Goal: Task Accomplishment & Management: Complete application form

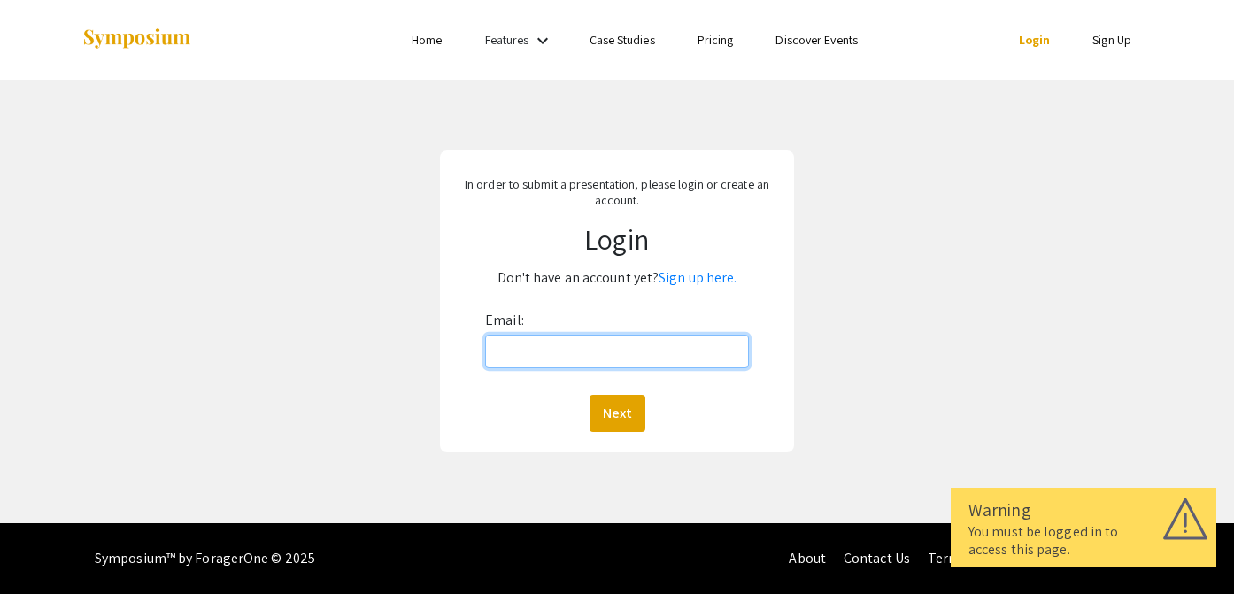
click at [543, 360] on input "Email:" at bounding box center [617, 352] width 264 height 34
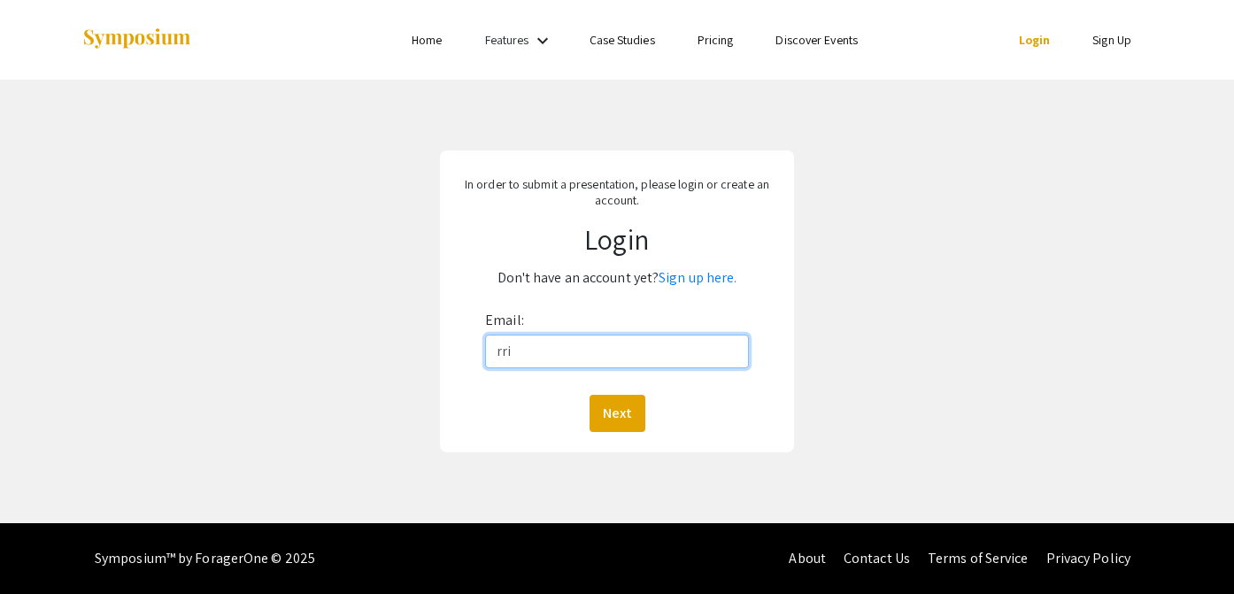
type input "[EMAIL_ADDRESS][DOMAIN_NAME]"
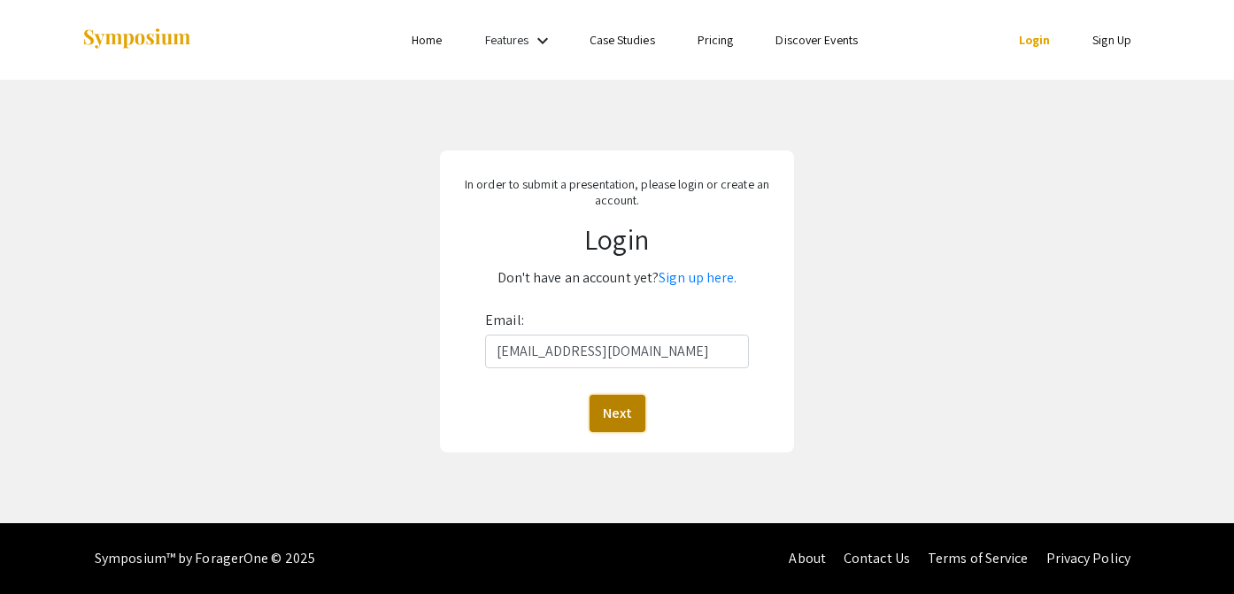
click at [621, 414] on button "Next" at bounding box center [617, 413] width 56 height 37
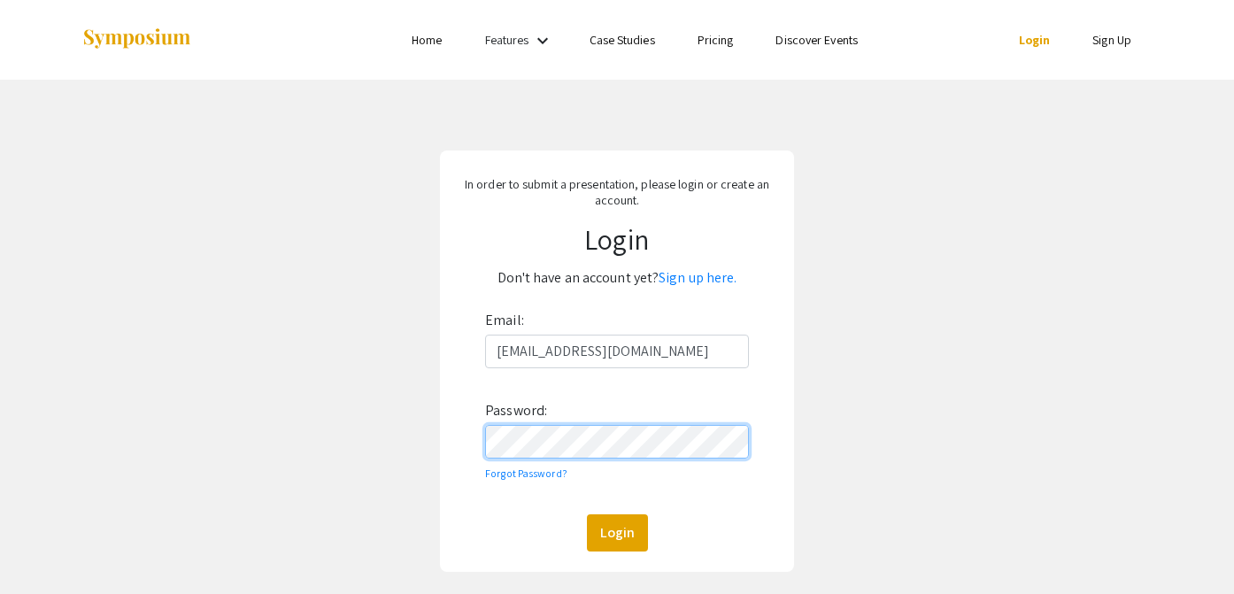
click at [587, 514] on button "Login" at bounding box center [617, 532] width 61 height 37
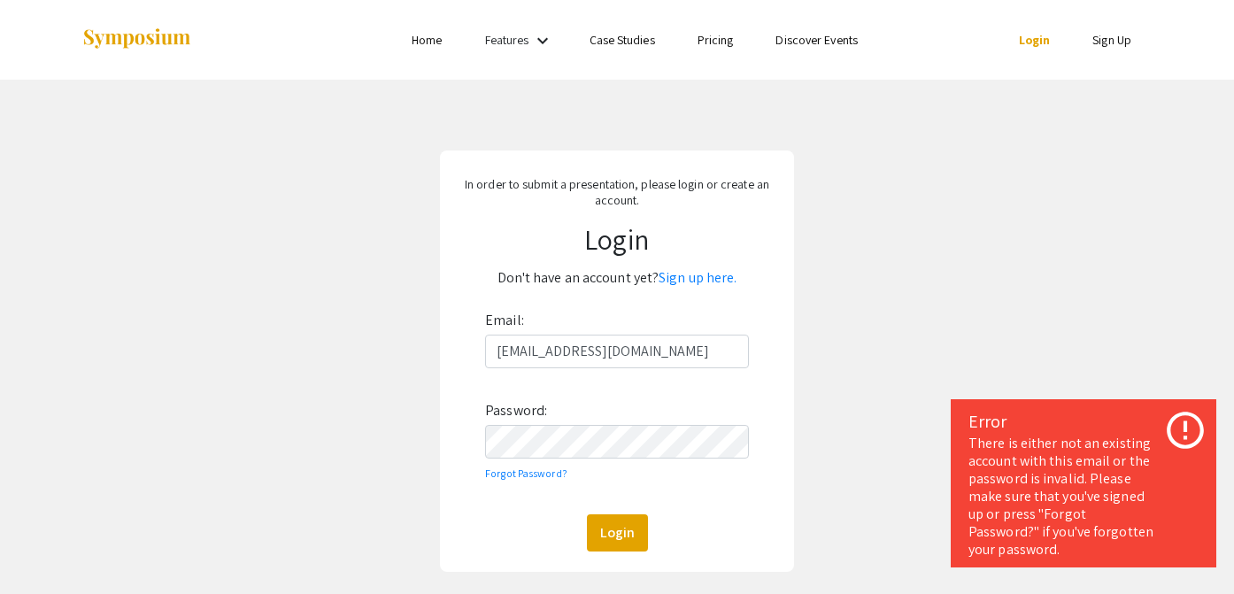
click at [1184, 424] on icon at bounding box center [1184, 430] width 37 height 37
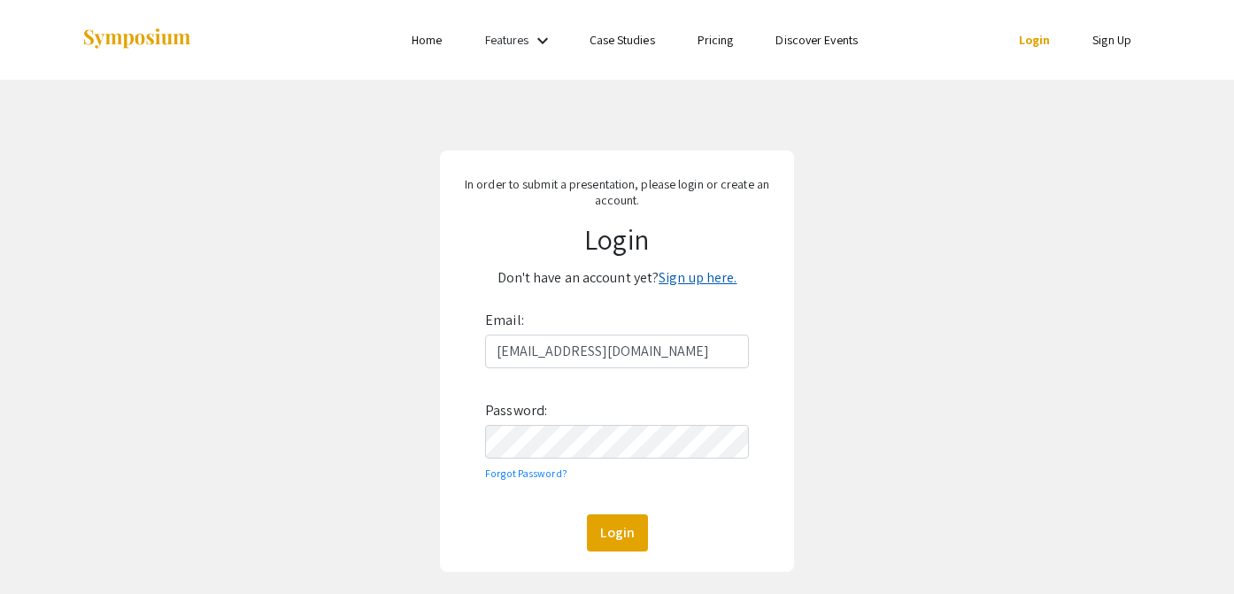
click at [707, 276] on link "Sign up here." at bounding box center [697, 277] width 78 height 19
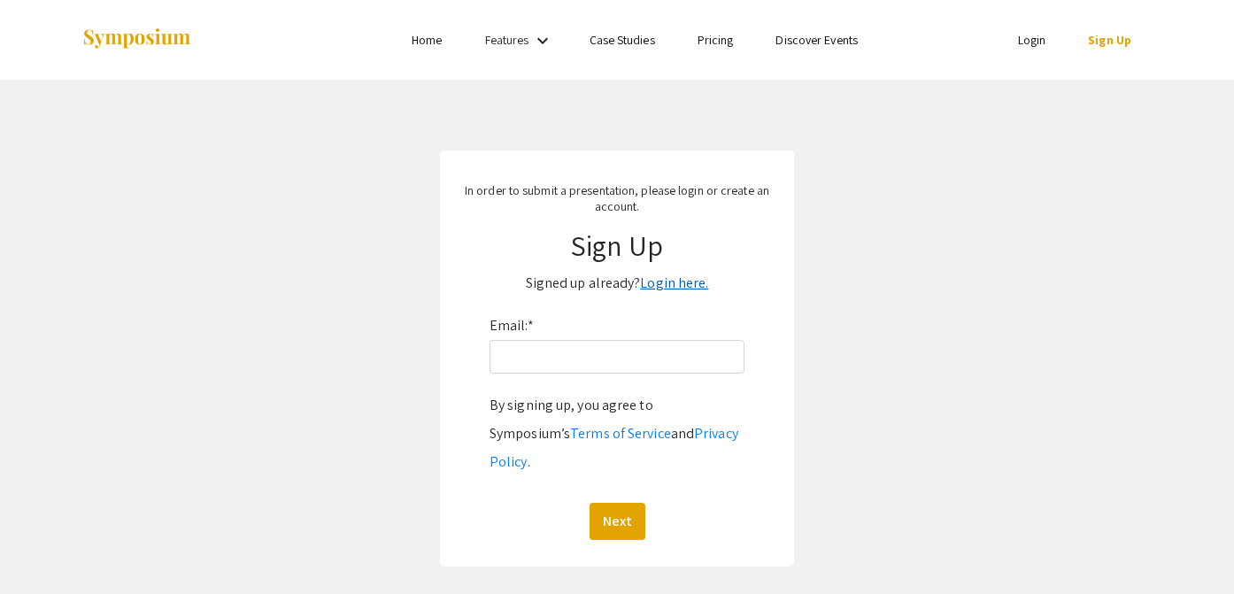
click at [668, 282] on link "Login here." at bounding box center [674, 282] width 68 height 19
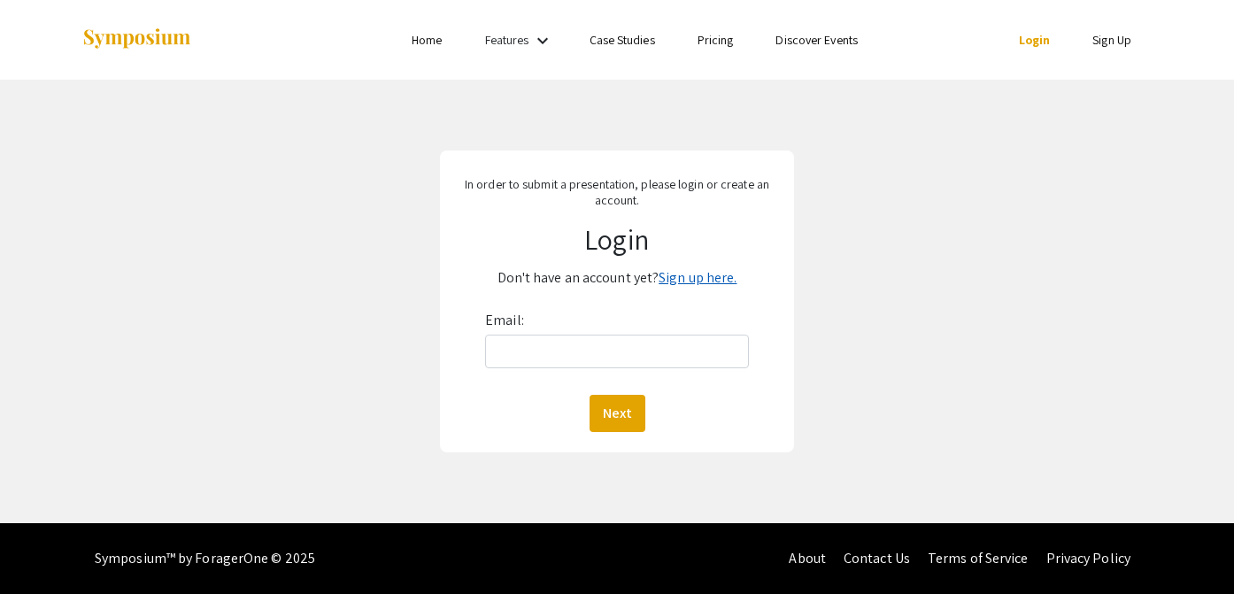
click at [689, 279] on link "Sign up here." at bounding box center [697, 277] width 78 height 19
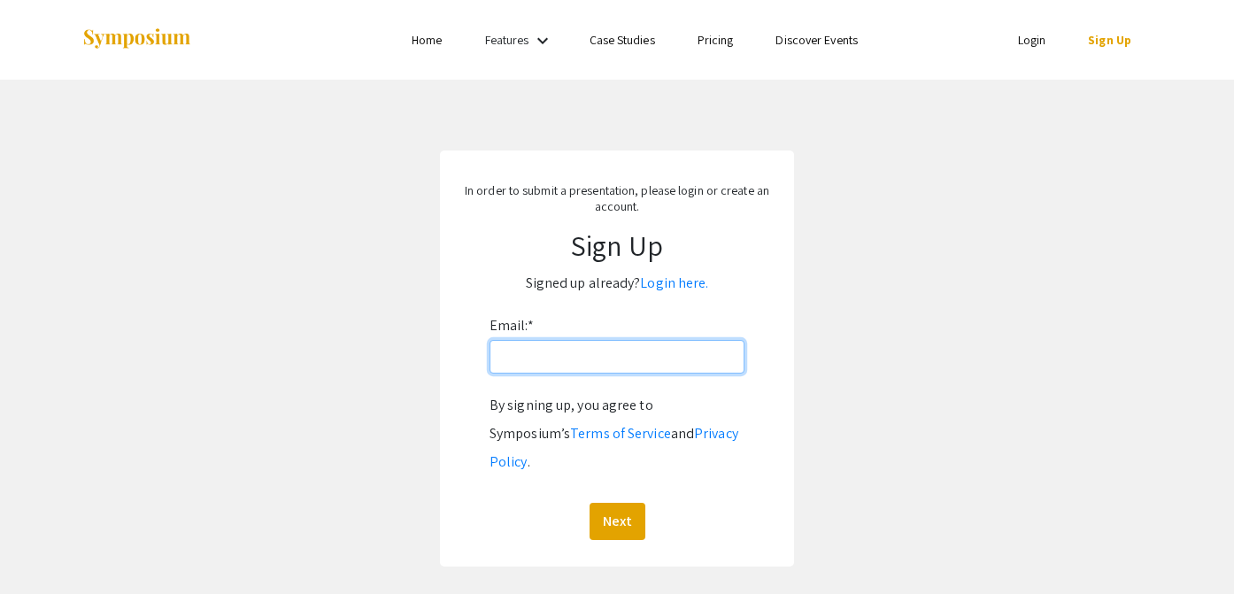
click at [547, 364] on input "Email: *" at bounding box center [616, 357] width 255 height 34
type input "[EMAIL_ADDRESS][DOMAIN_NAME]"
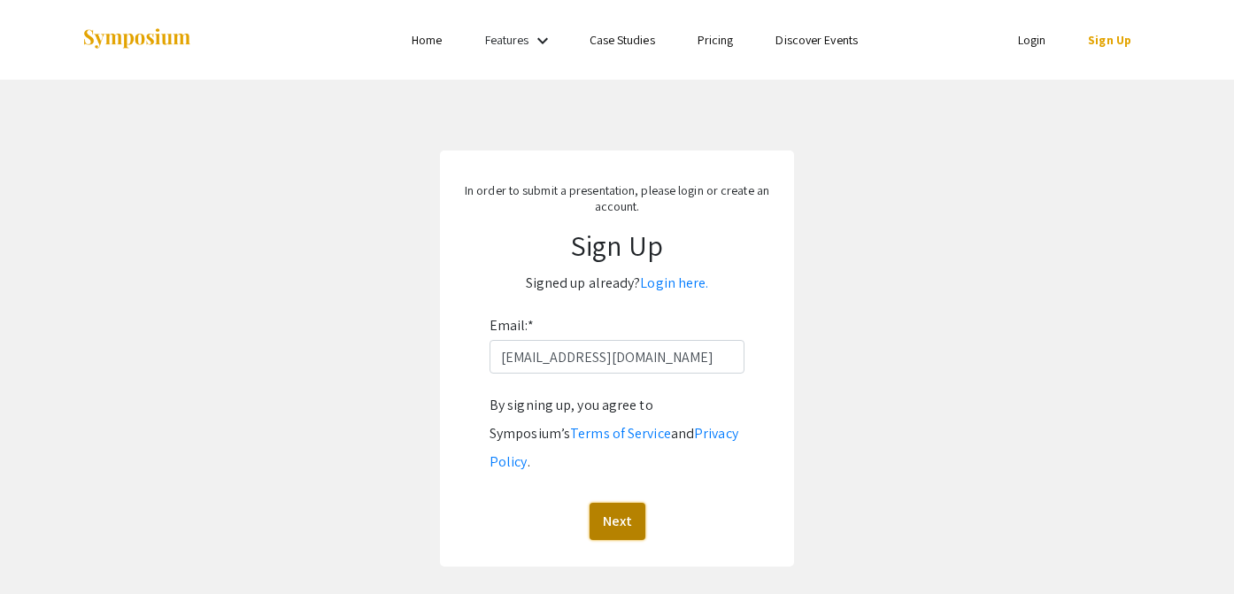
click at [618, 503] on button "Next" at bounding box center [617, 521] width 56 height 37
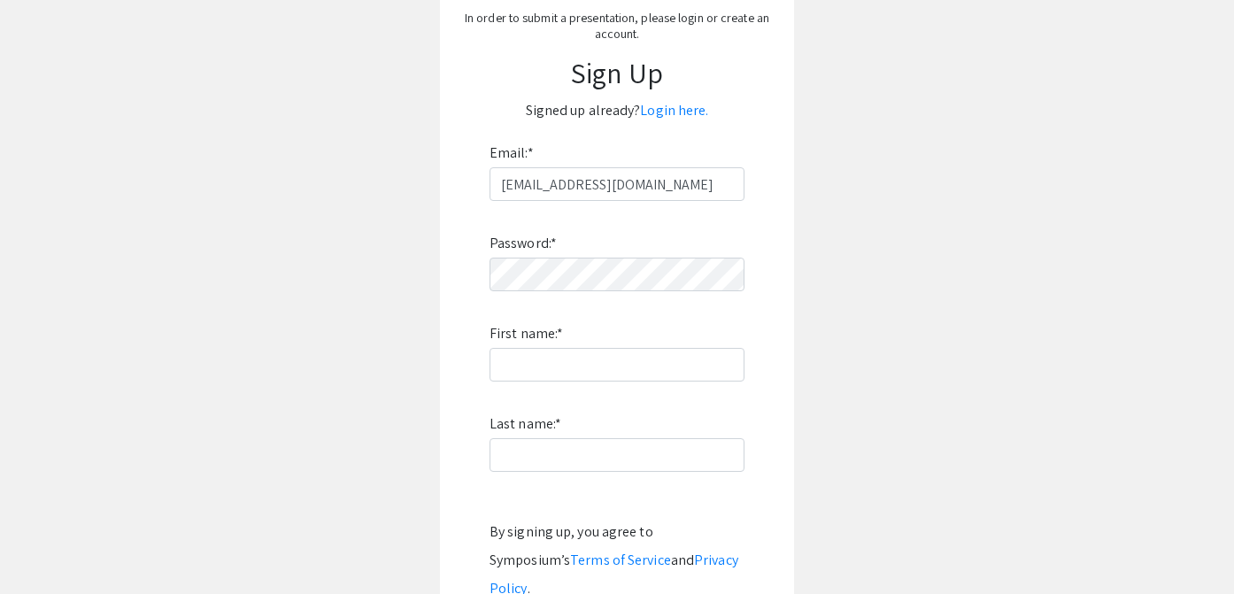
scroll to position [177, 0]
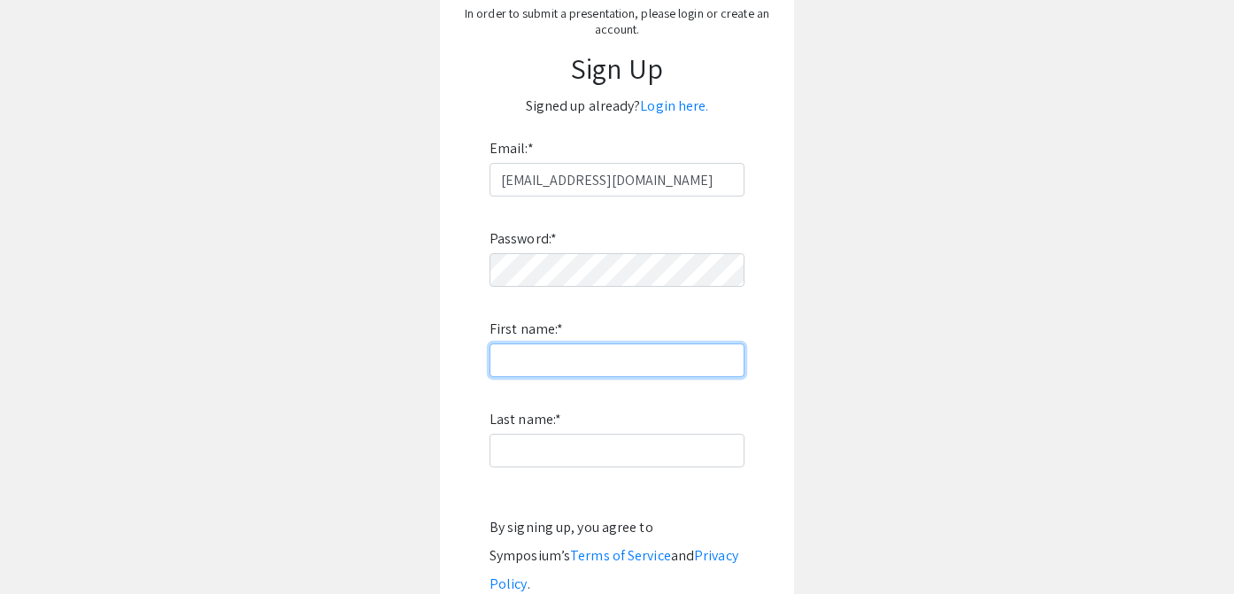
click at [548, 359] on input "First name: *" at bounding box center [616, 360] width 255 height 34
type input "[PERSON_NAME]"
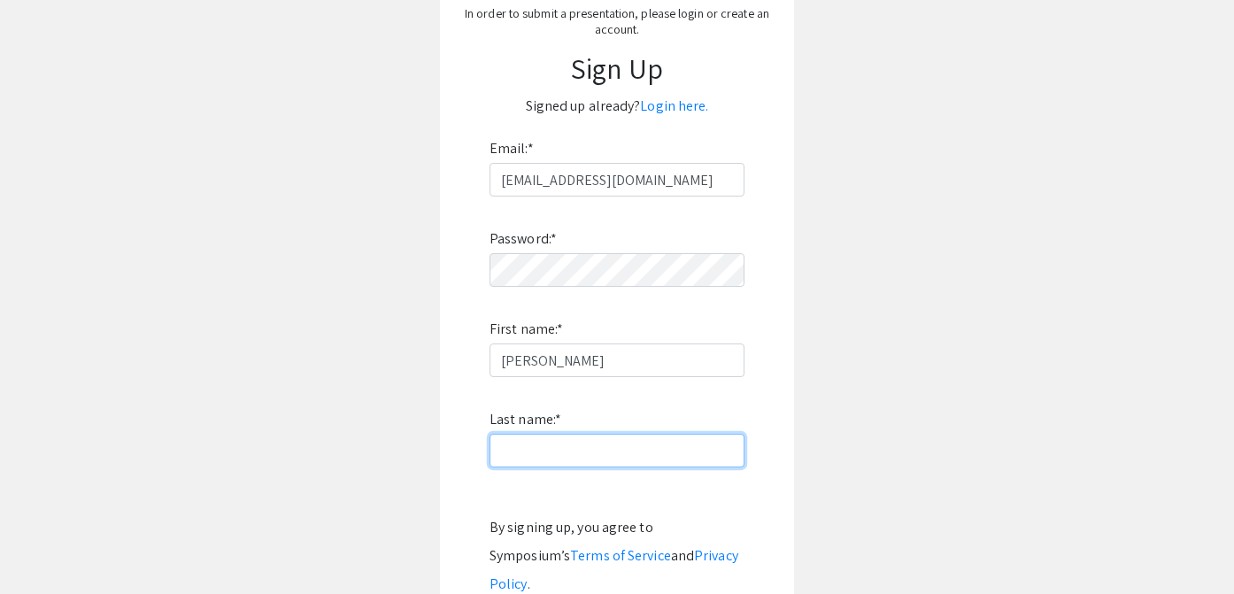
click at [518, 442] on input "Last name: *" at bounding box center [616, 451] width 255 height 34
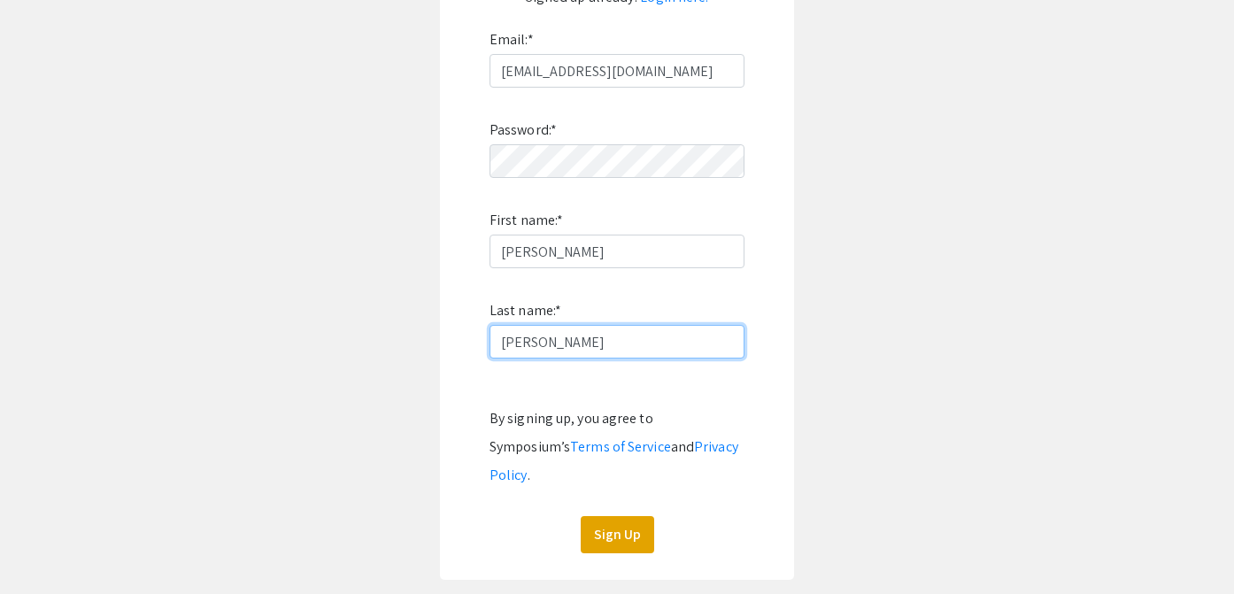
scroll to position [385, 0]
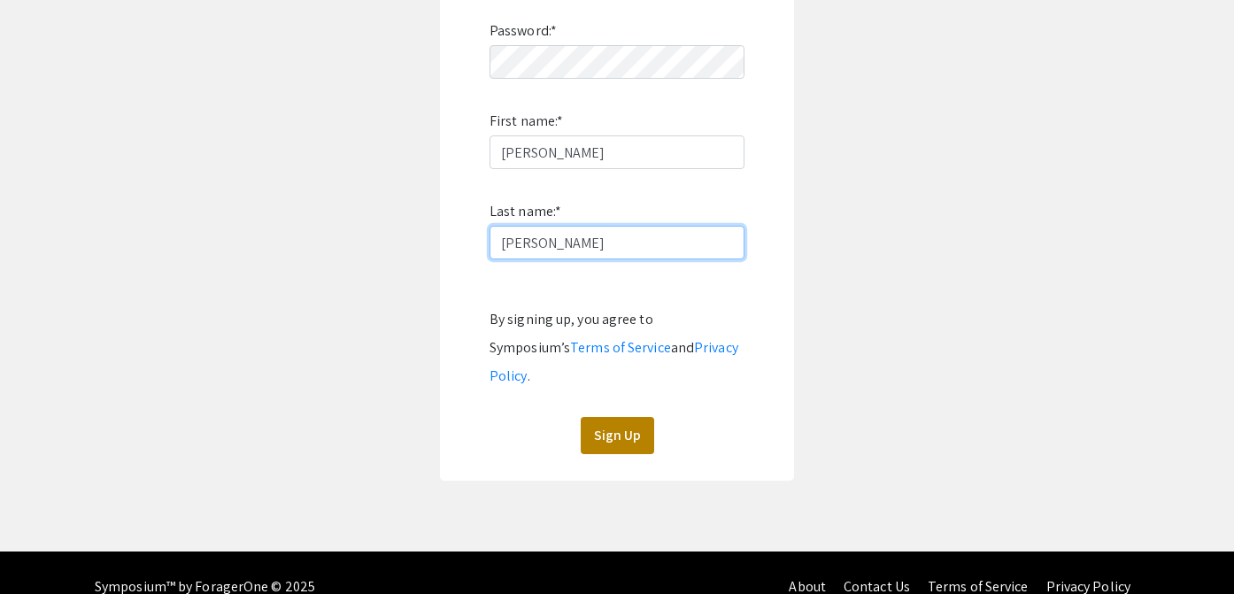
type input "[PERSON_NAME]"
click at [616, 417] on button "Sign Up" at bounding box center [617, 435] width 73 height 37
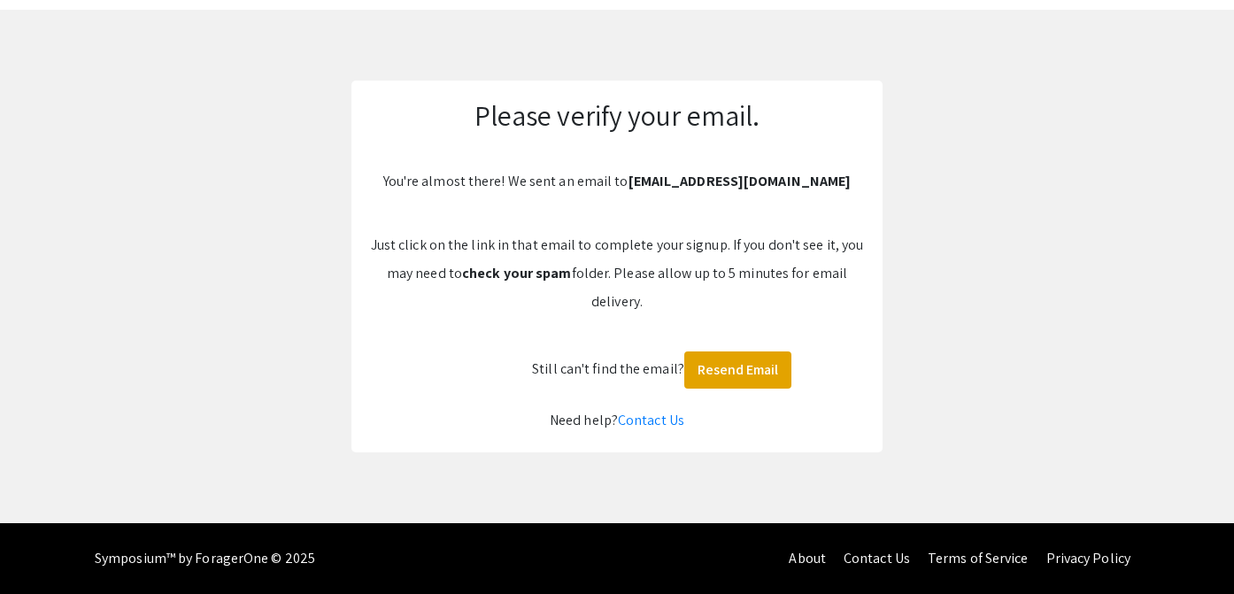
scroll to position [70, 0]
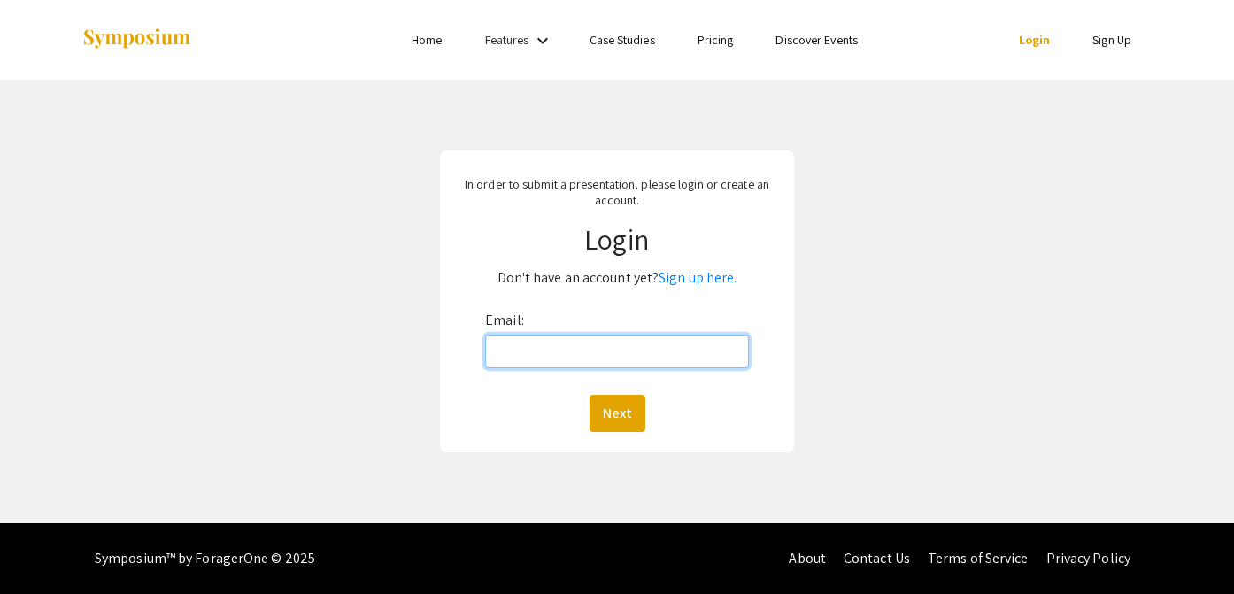
click at [665, 338] on input "Email:" at bounding box center [617, 352] width 264 height 34
type input "[EMAIL_ADDRESS][DOMAIN_NAME]"
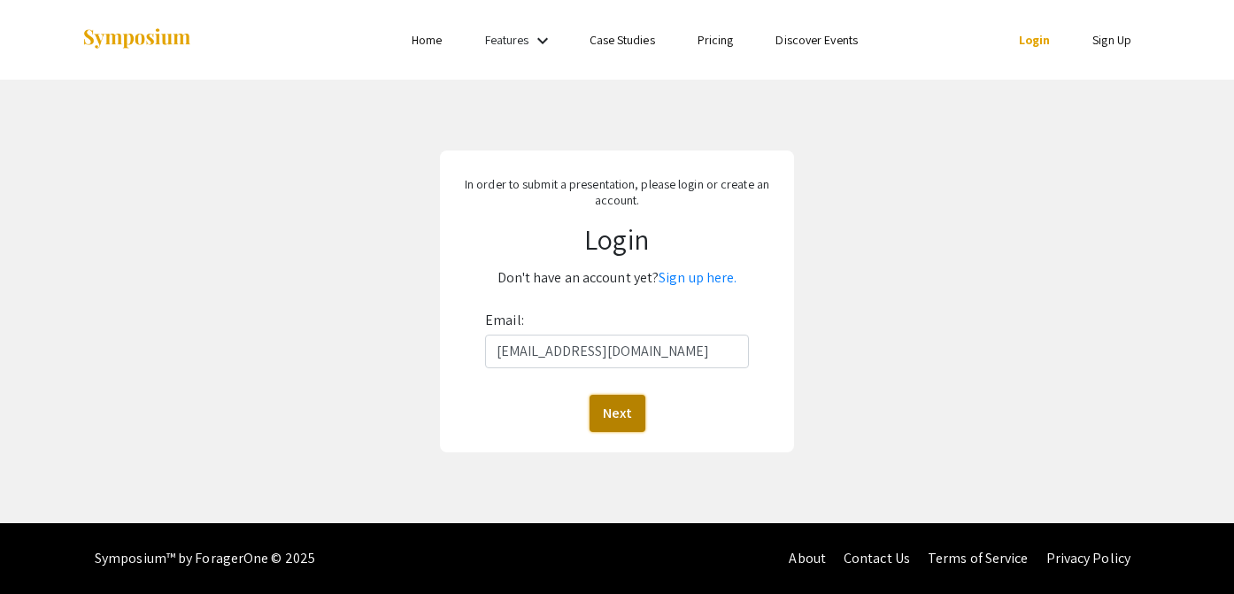
click at [625, 408] on button "Next" at bounding box center [617, 413] width 56 height 37
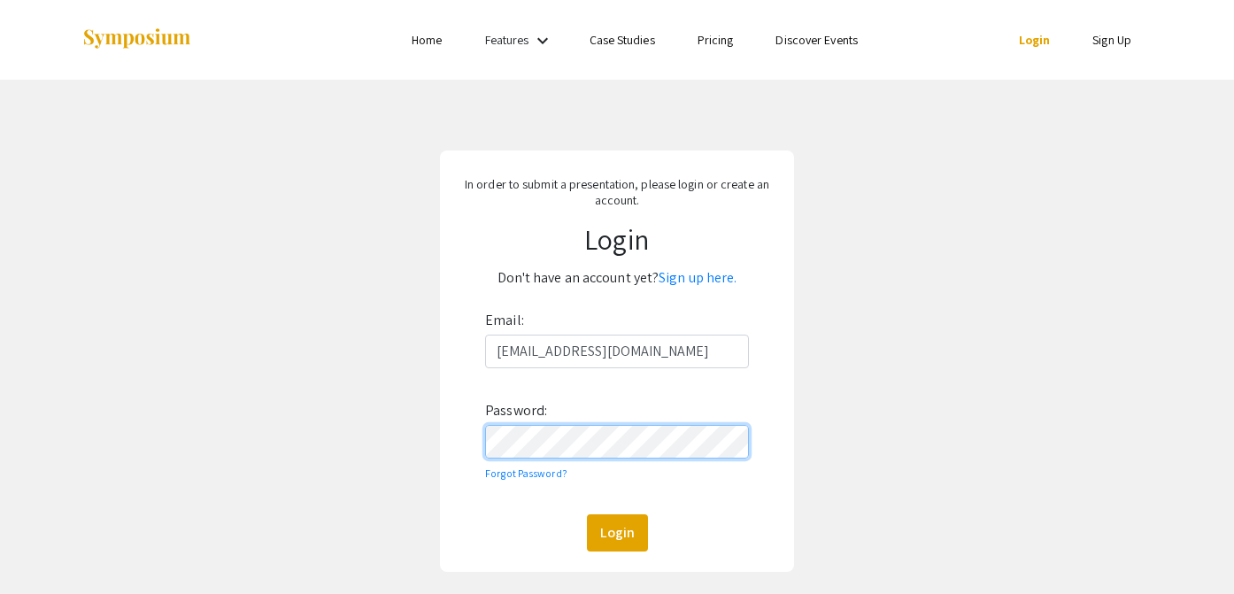
click at [587, 514] on button "Login" at bounding box center [617, 532] width 61 height 37
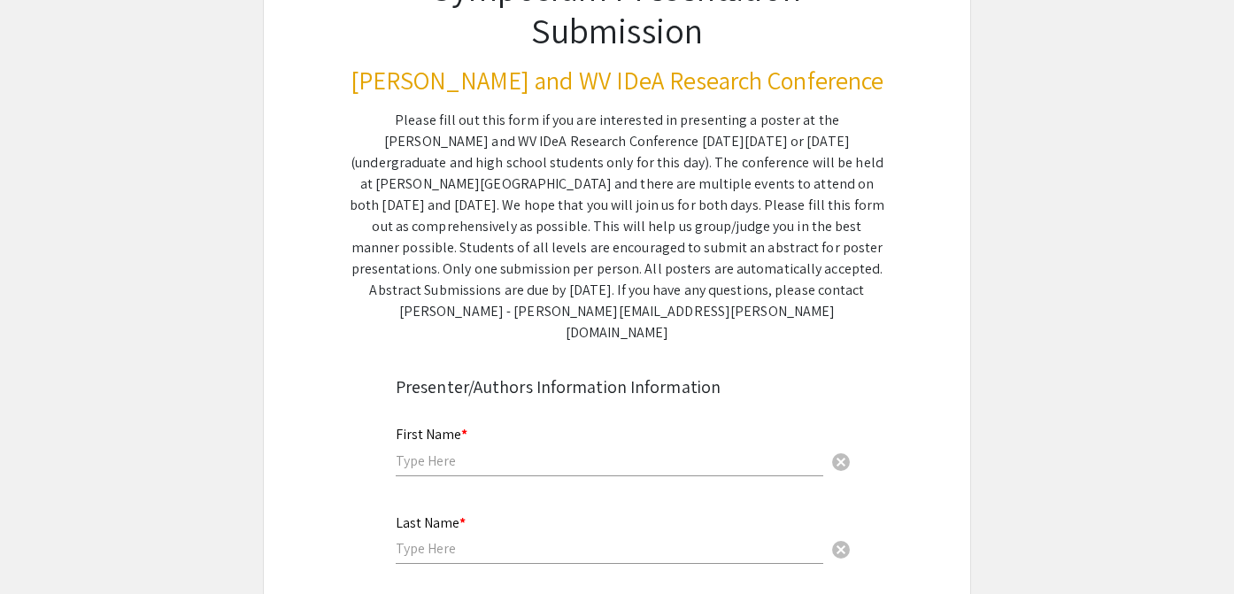
scroll to position [195, 0]
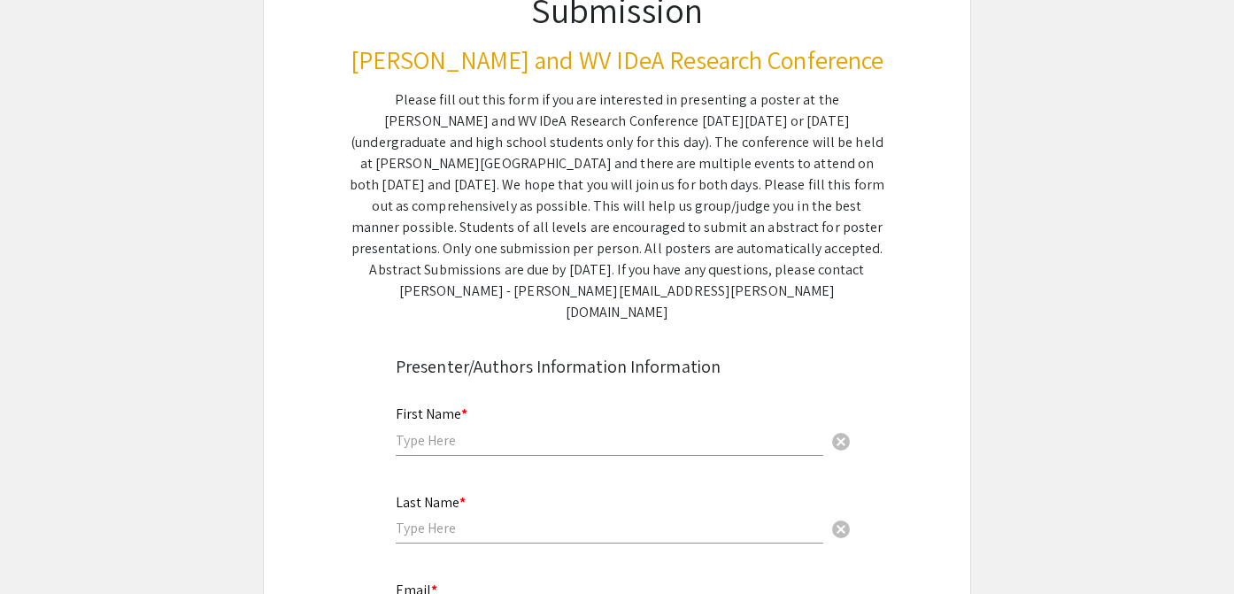
click at [443, 431] on input "text" at bounding box center [609, 440] width 427 height 19
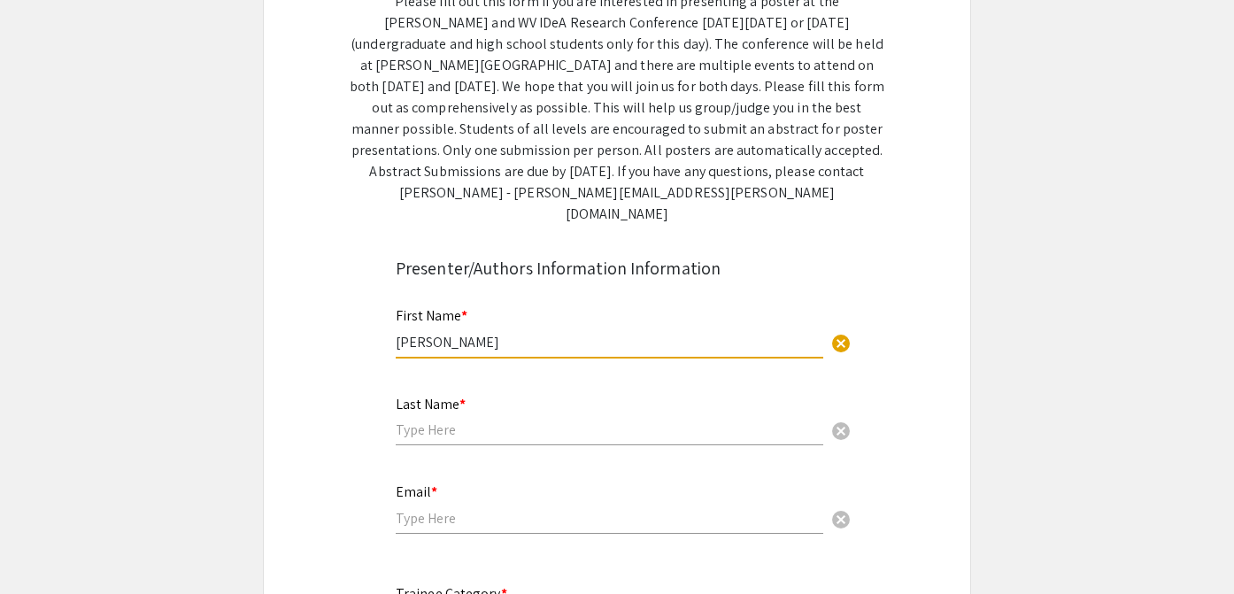
scroll to position [295, 0]
type input "[PERSON_NAME]"
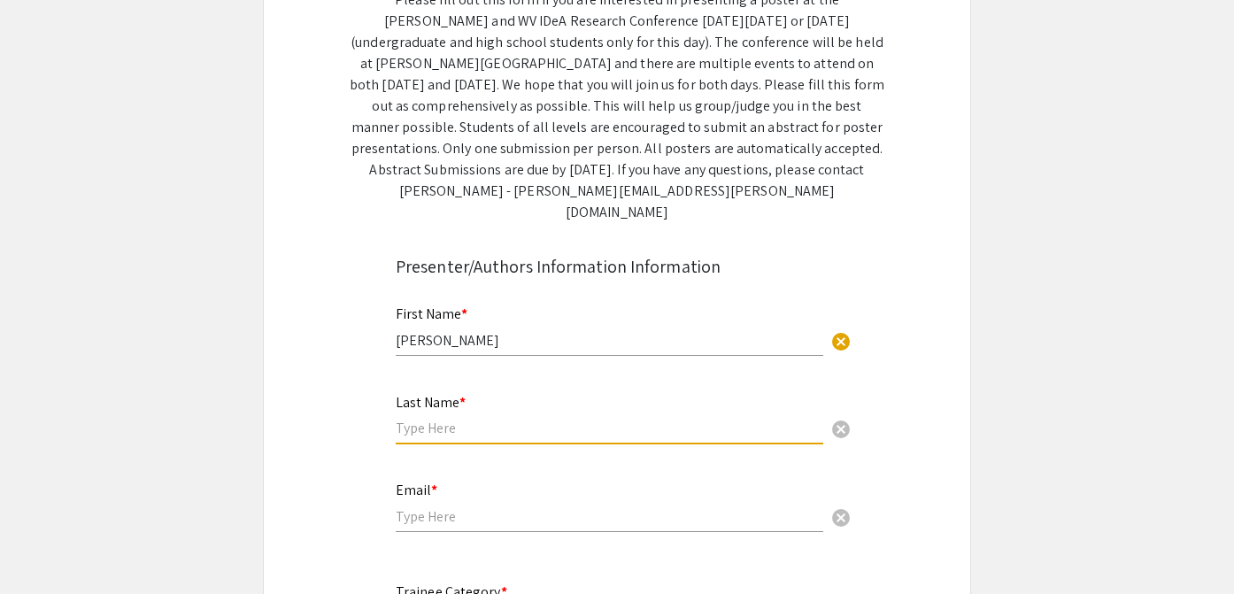
click at [415, 419] on input "text" at bounding box center [609, 428] width 427 height 19
type input "[PERSON_NAME]"
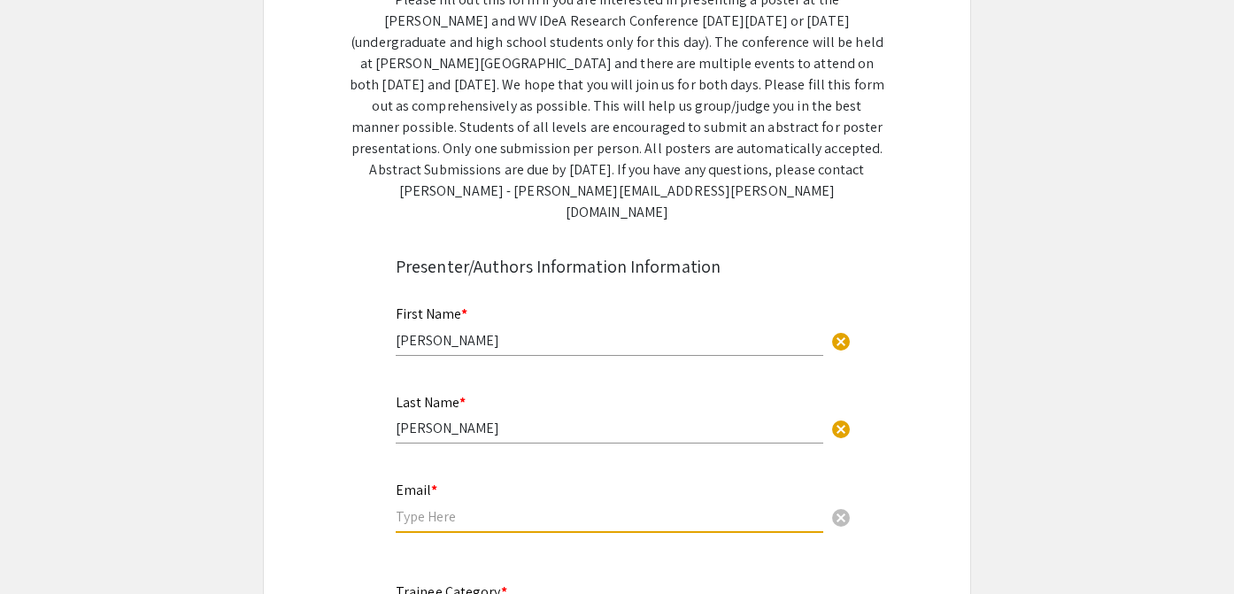
click at [412, 507] on input "email" at bounding box center [609, 516] width 427 height 19
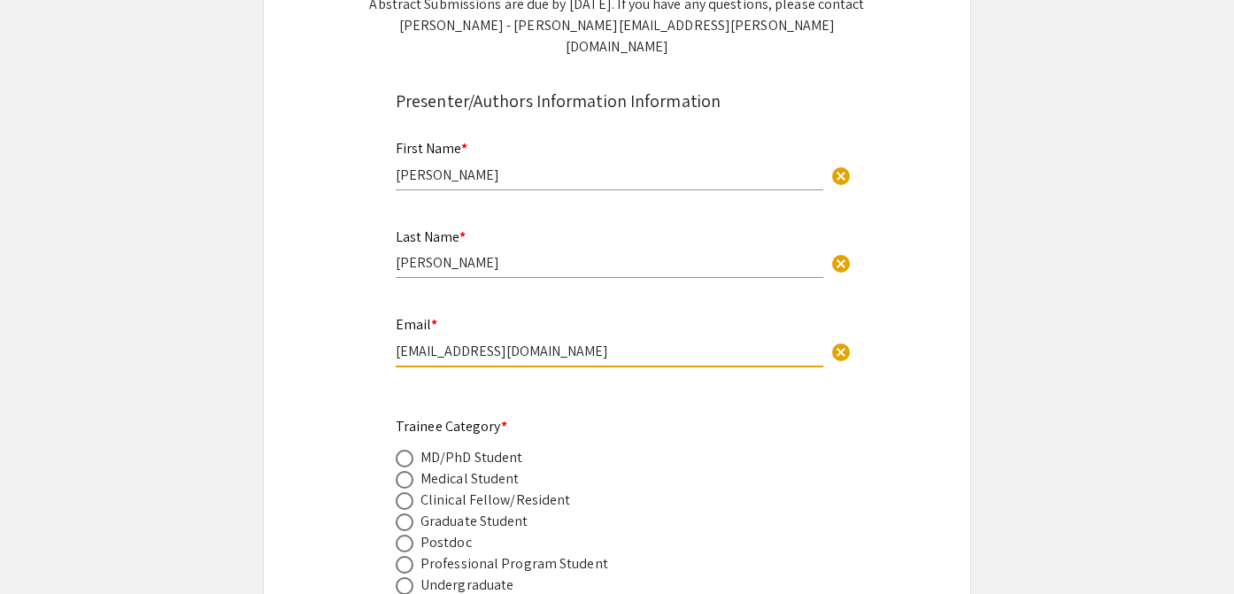
scroll to position [469, 0]
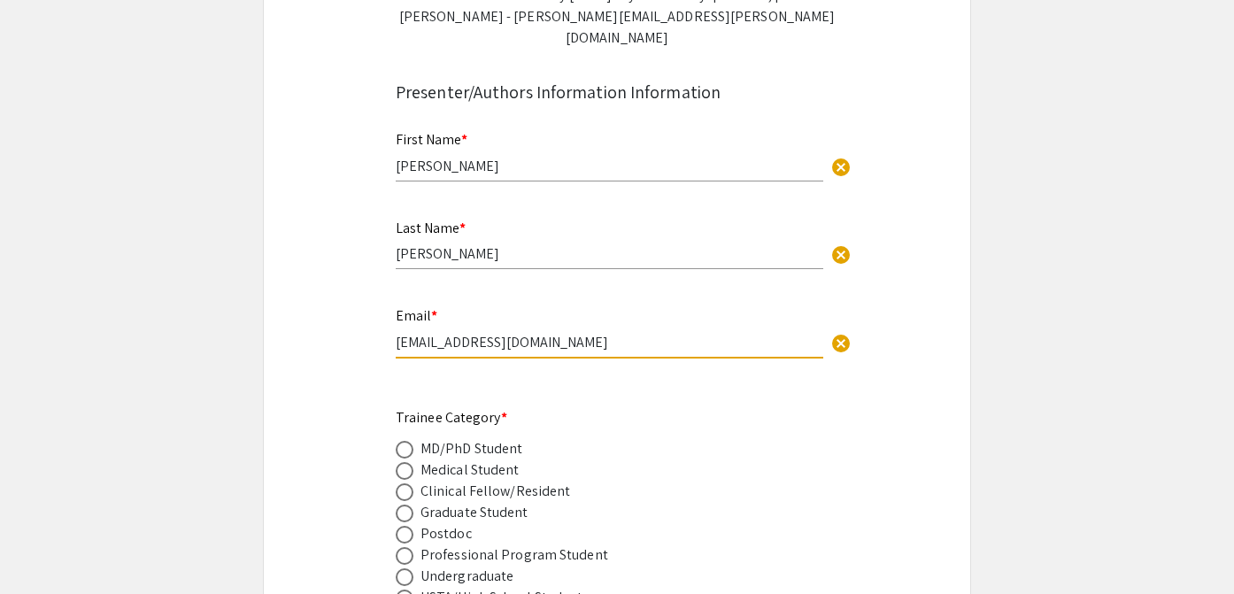
type input "[EMAIL_ADDRESS][DOMAIN_NAME]"
click at [406, 441] on span at bounding box center [405, 450] width 18 height 18
click at [406, 441] on input "radio" at bounding box center [405, 450] width 18 height 18
radio input "true"
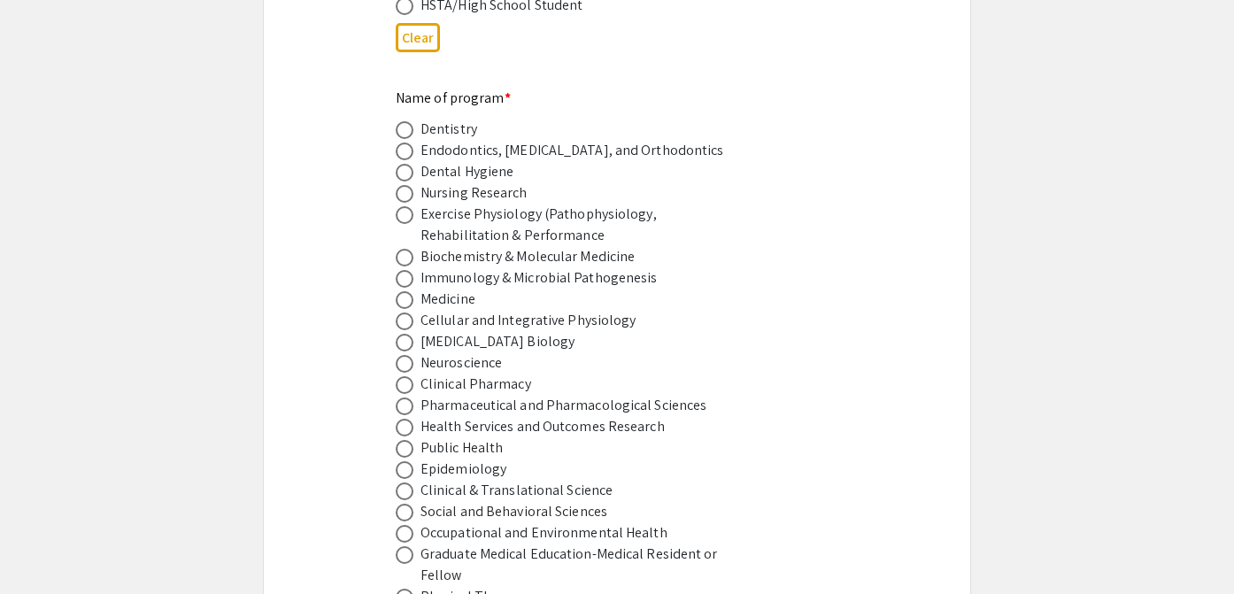
scroll to position [1087, 0]
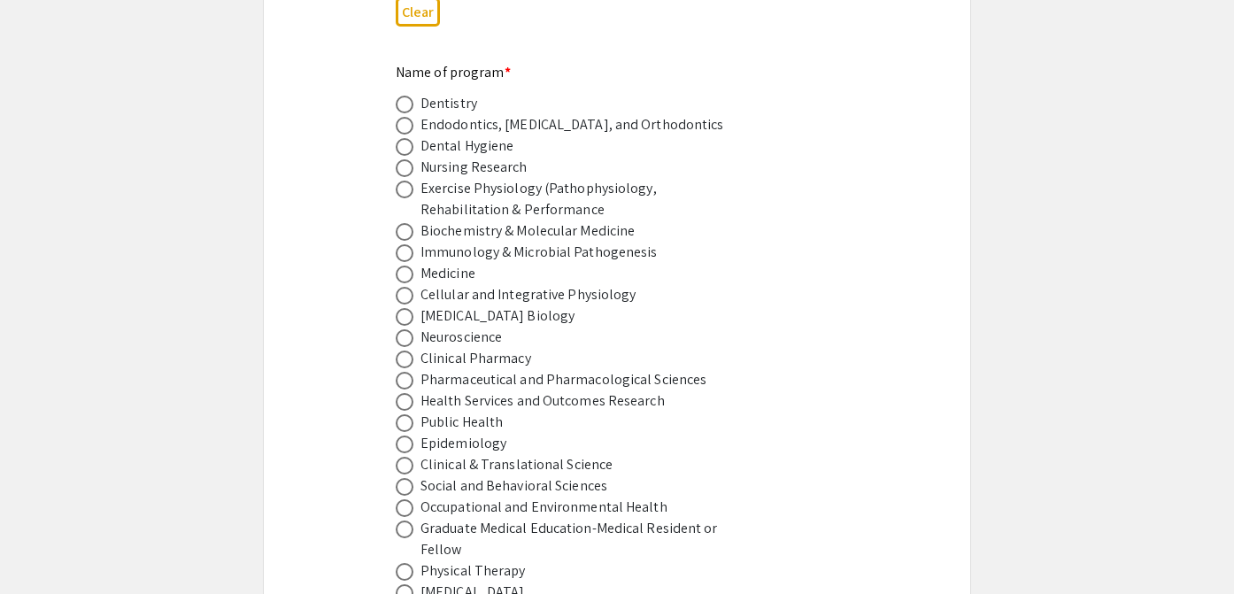
click at [405, 414] on span at bounding box center [405, 423] width 18 height 18
click at [405, 414] on input "radio" at bounding box center [405, 423] width 18 height 18
radio input "true"
click at [405, 478] on span at bounding box center [405, 487] width 18 height 18
click at [405, 478] on input "radio" at bounding box center [405, 487] width 18 height 18
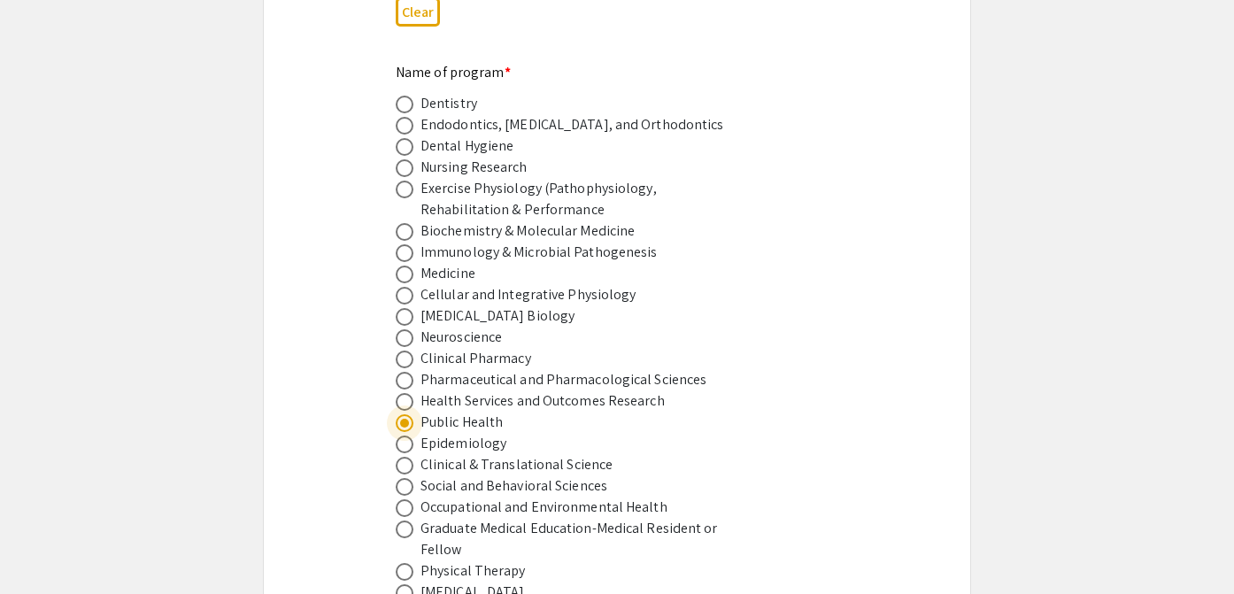
radio input "true"
click at [407, 414] on span at bounding box center [405, 423] width 18 height 18
click at [407, 414] on input "radio" at bounding box center [405, 423] width 18 height 18
radio input "true"
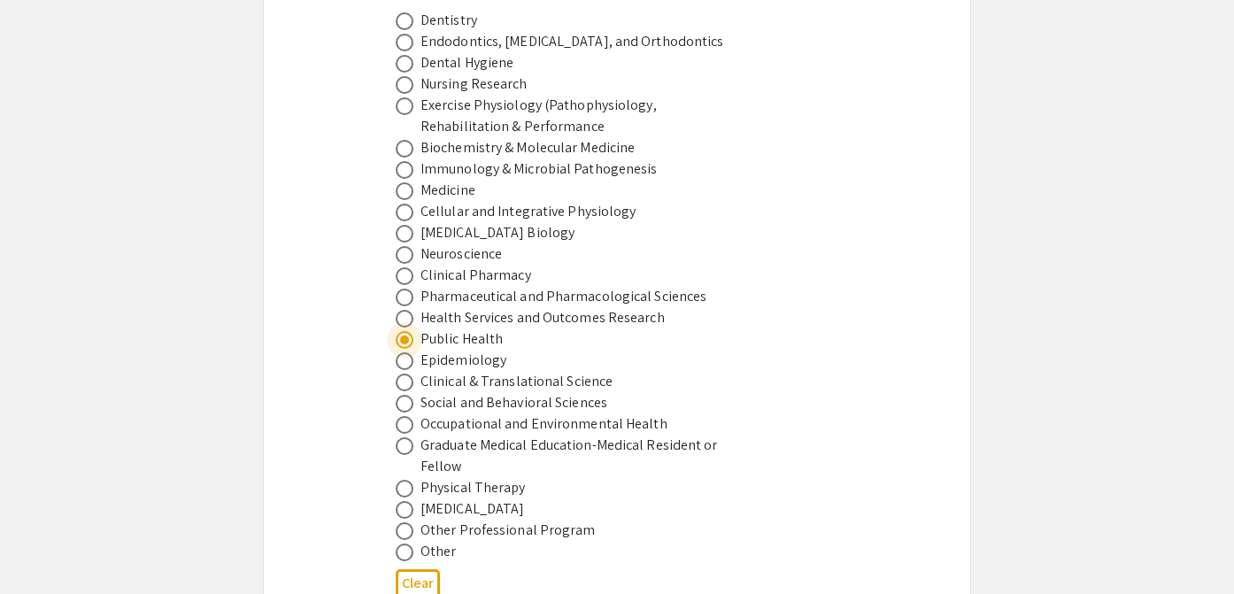
scroll to position [1189, 0]
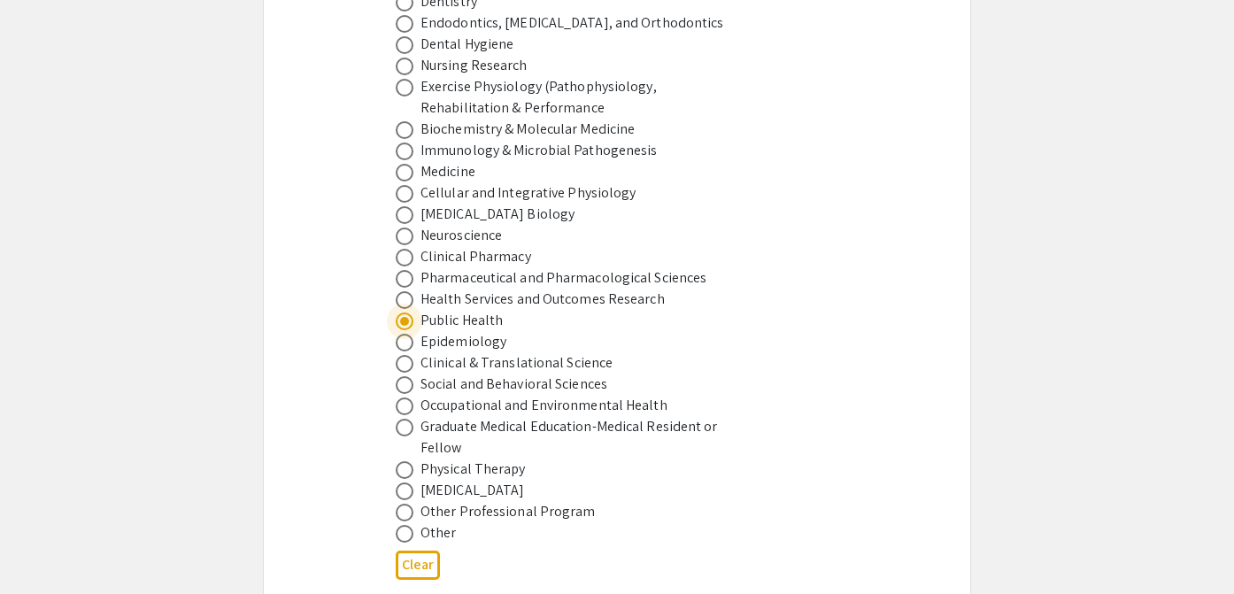
click at [409, 376] on span at bounding box center [405, 385] width 18 height 18
click at [409, 376] on input "radio" at bounding box center [405, 385] width 18 height 18
radio input "true"
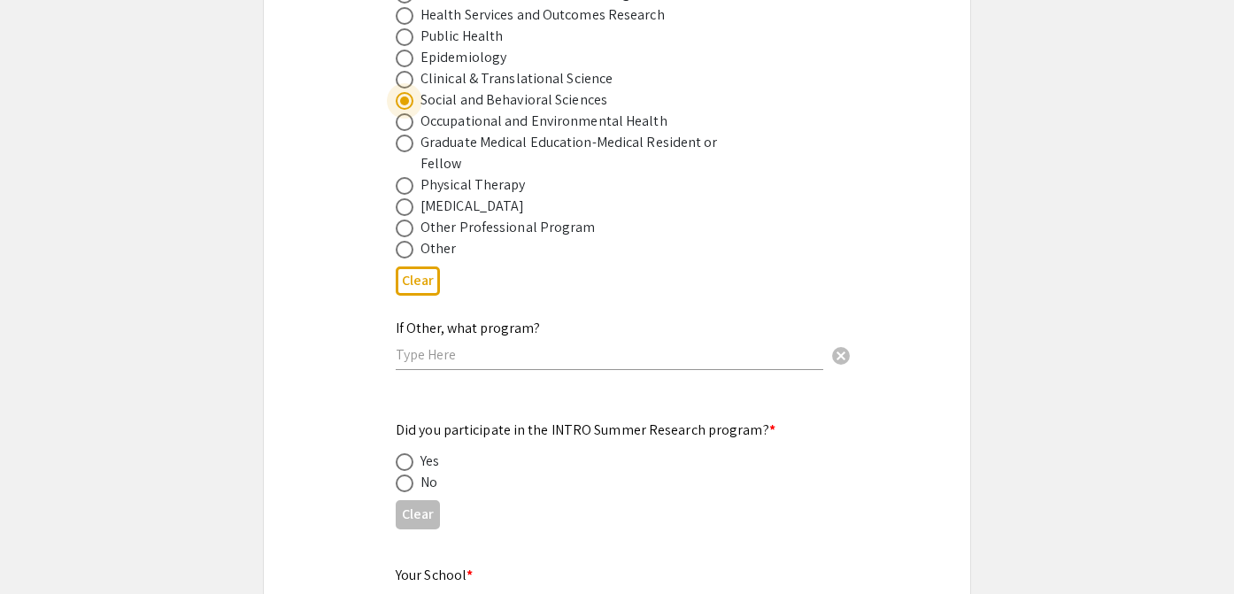
scroll to position [1474, 0]
click at [409, 473] on span at bounding box center [405, 482] width 18 height 18
click at [409, 473] on input "radio" at bounding box center [405, 482] width 18 height 18
radio input "true"
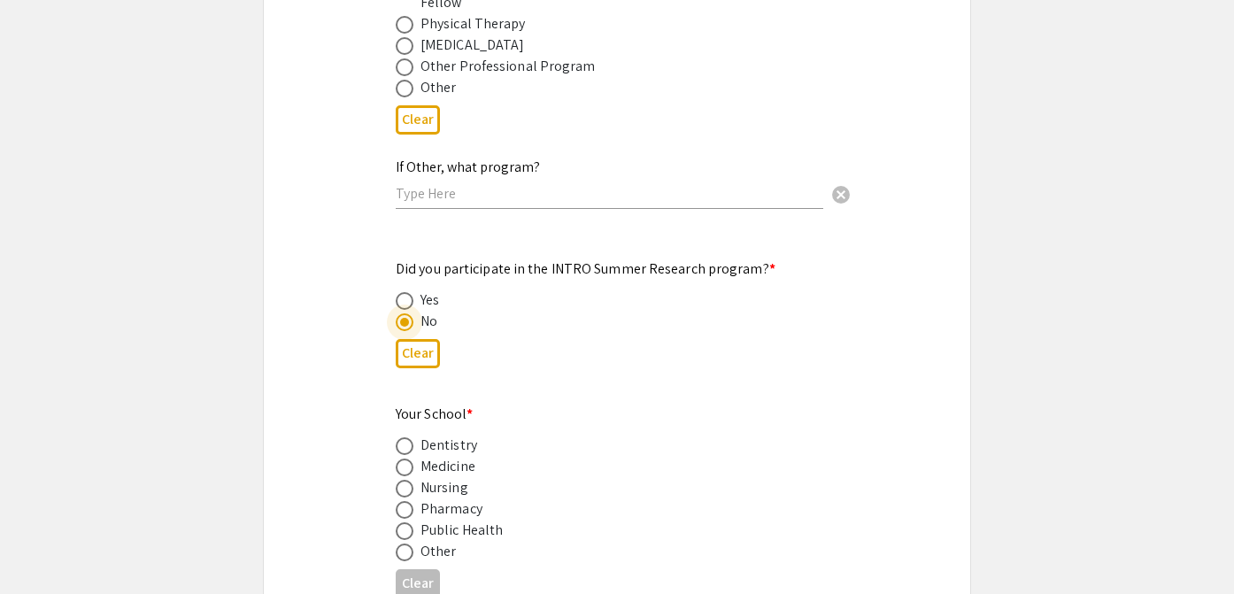
scroll to position [1637, 0]
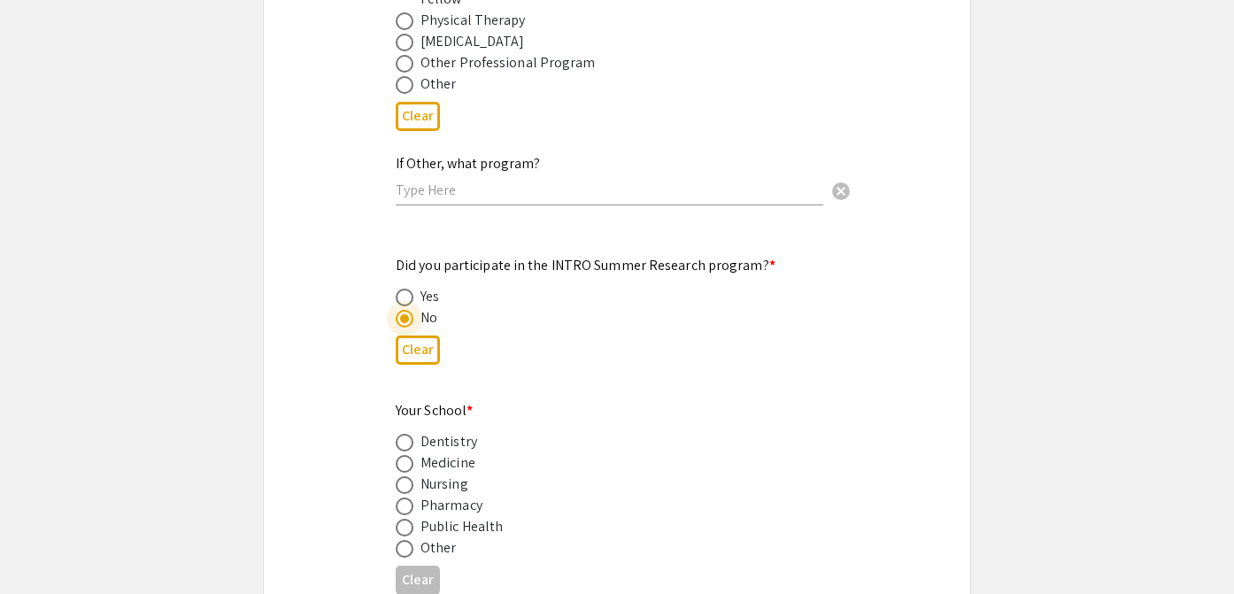
click at [408, 519] on span at bounding box center [405, 528] width 18 height 18
click at [408, 519] on input "radio" at bounding box center [405, 528] width 18 height 18
radio input "true"
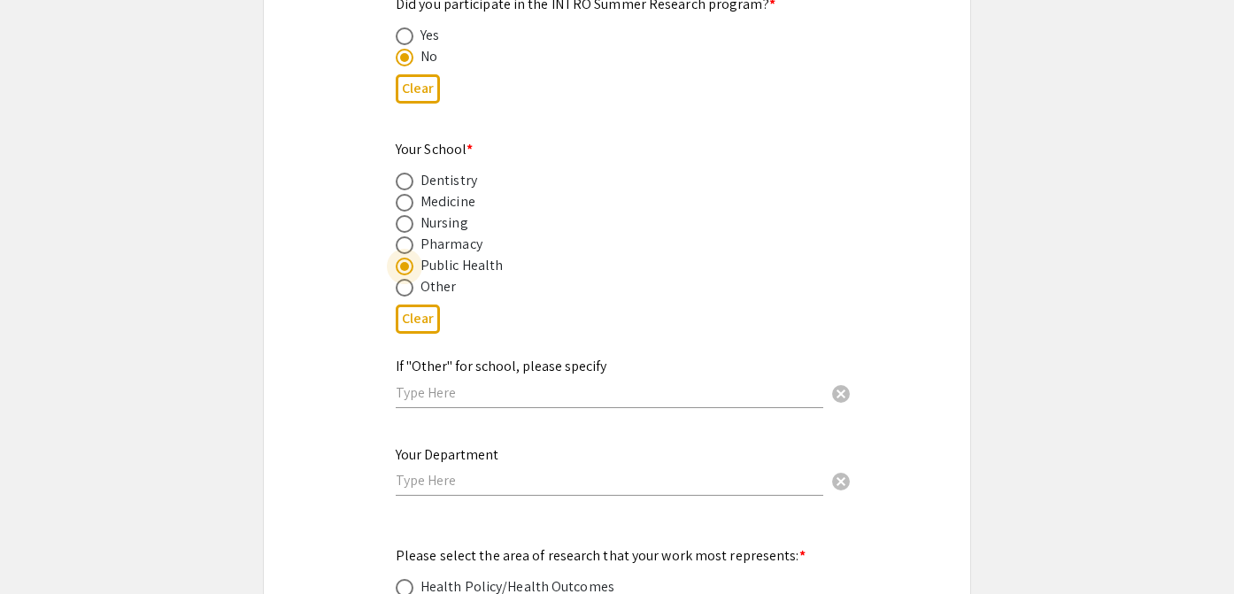
scroll to position [1899, 0]
click at [460, 470] on input "text" at bounding box center [609, 479] width 427 height 19
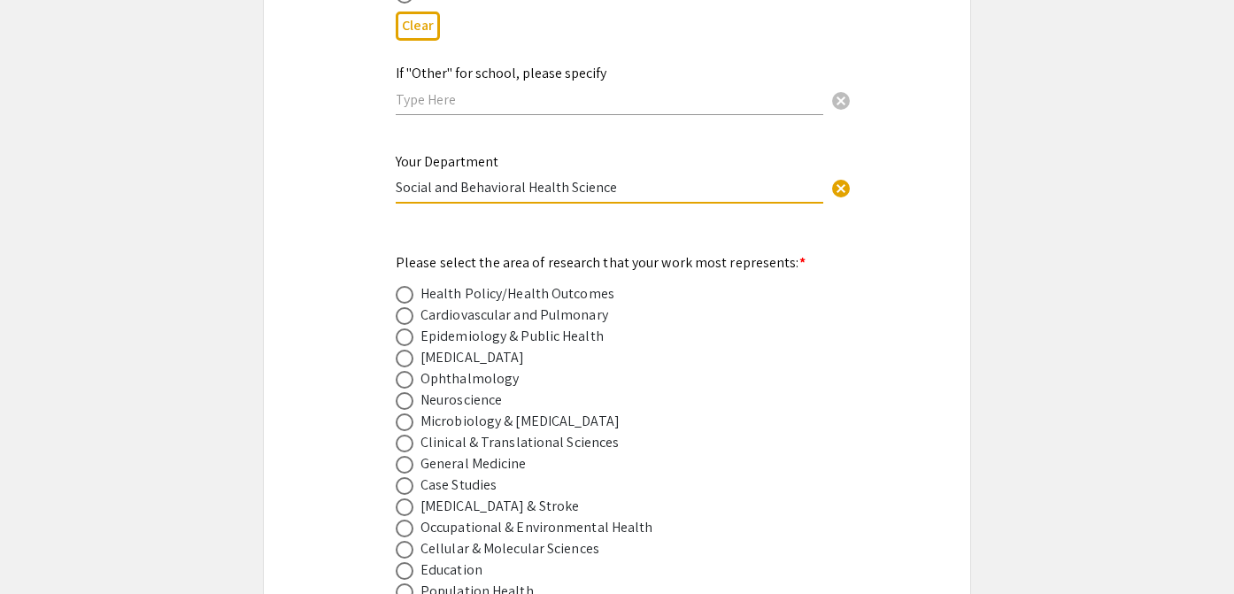
scroll to position [2197, 0]
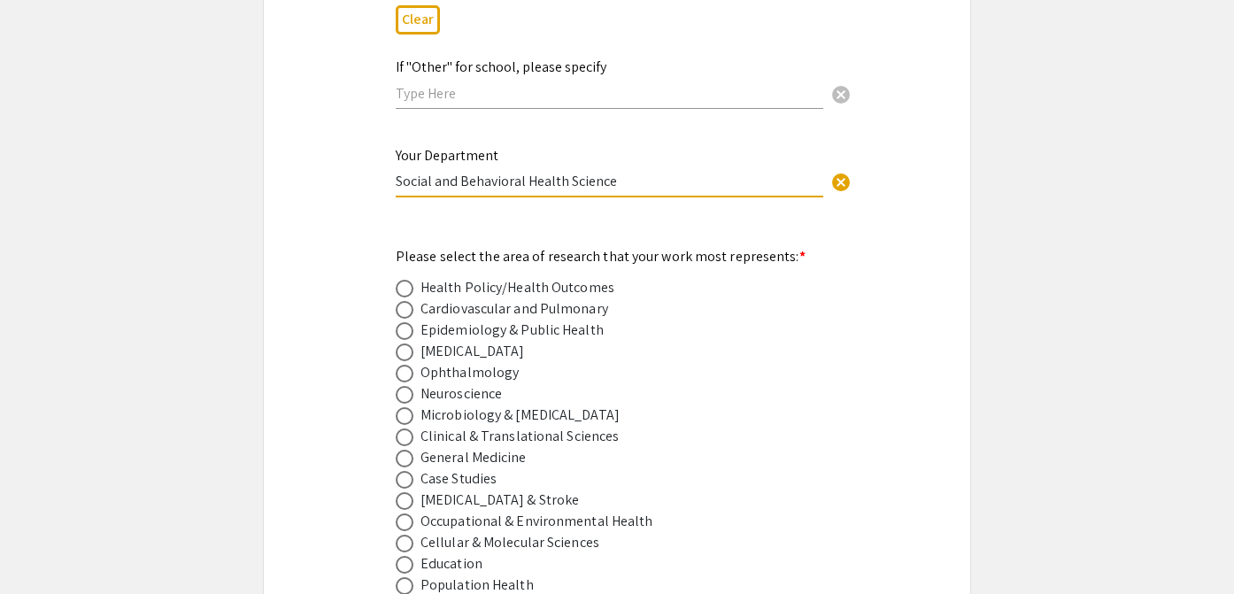
click at [565, 172] on input "Social and Behavioral Health Science" at bounding box center [609, 181] width 427 height 19
click at [589, 172] on input "Social and Behavioral Science" at bounding box center [609, 181] width 427 height 19
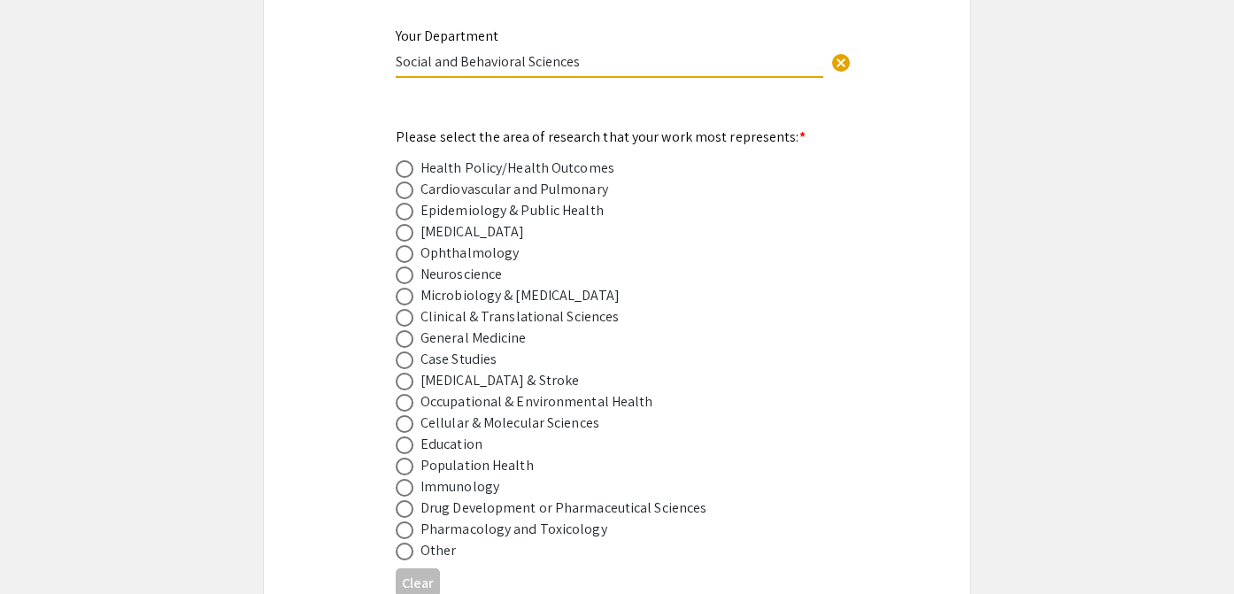
scroll to position [2307, 0]
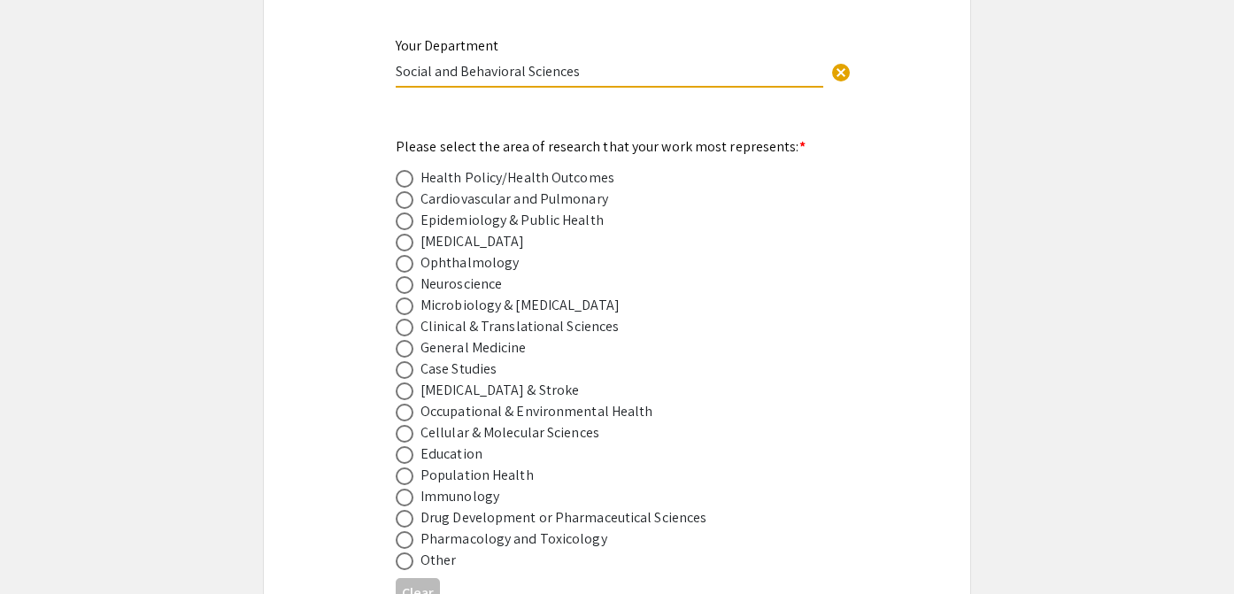
type input "Social and Behavioral Sciences"
click at [406, 467] on span at bounding box center [405, 476] width 18 height 18
click at [406, 467] on input "radio" at bounding box center [405, 476] width 18 height 18
radio input "true"
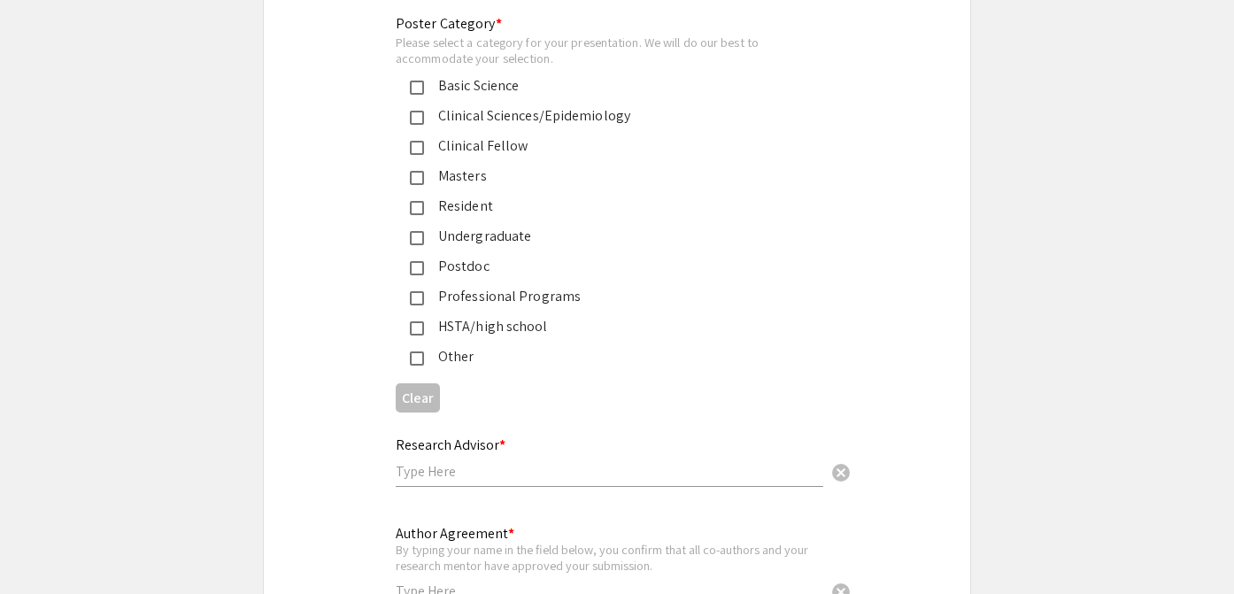
scroll to position [4174, 0]
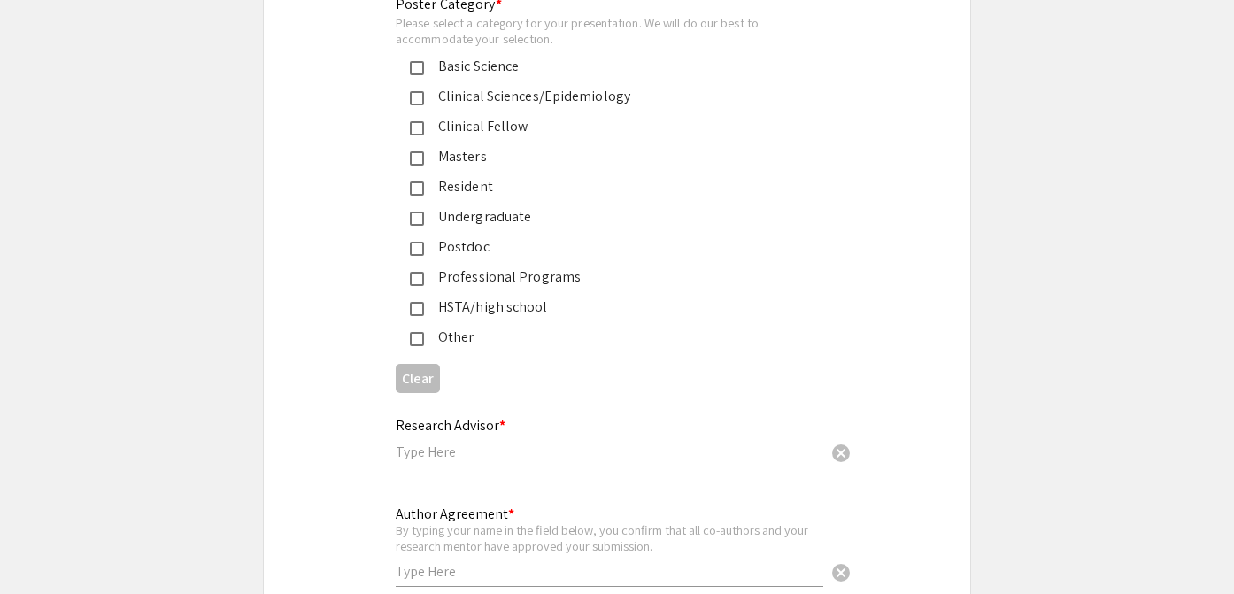
click at [437, 443] on input "text" at bounding box center [609, 452] width 427 height 19
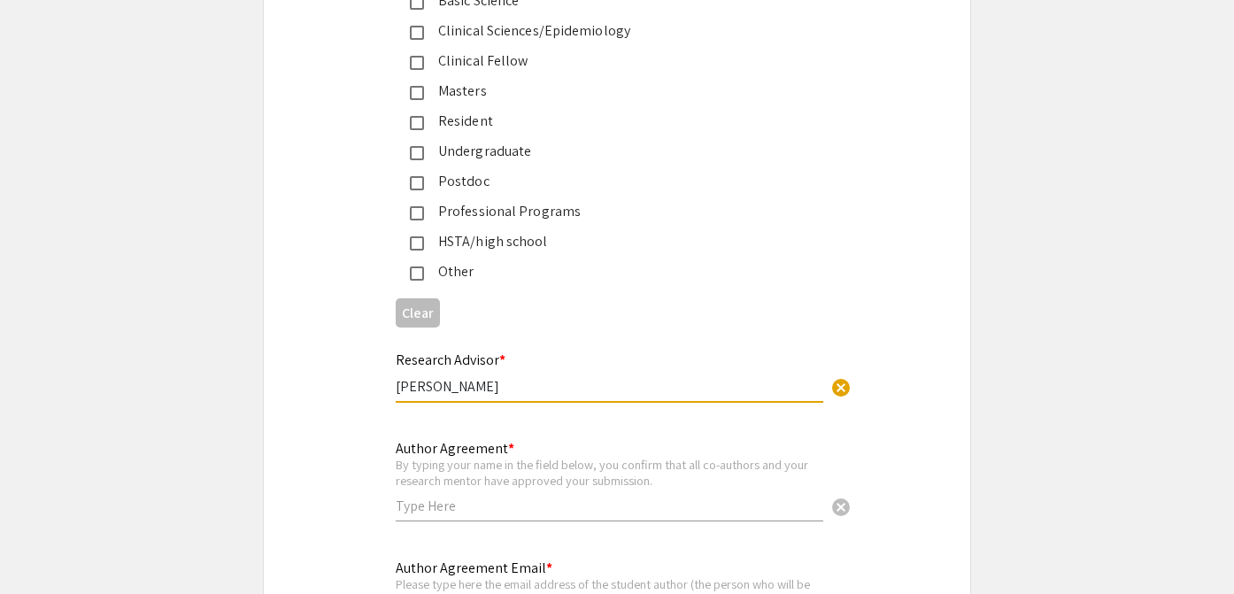
scroll to position [4255, 0]
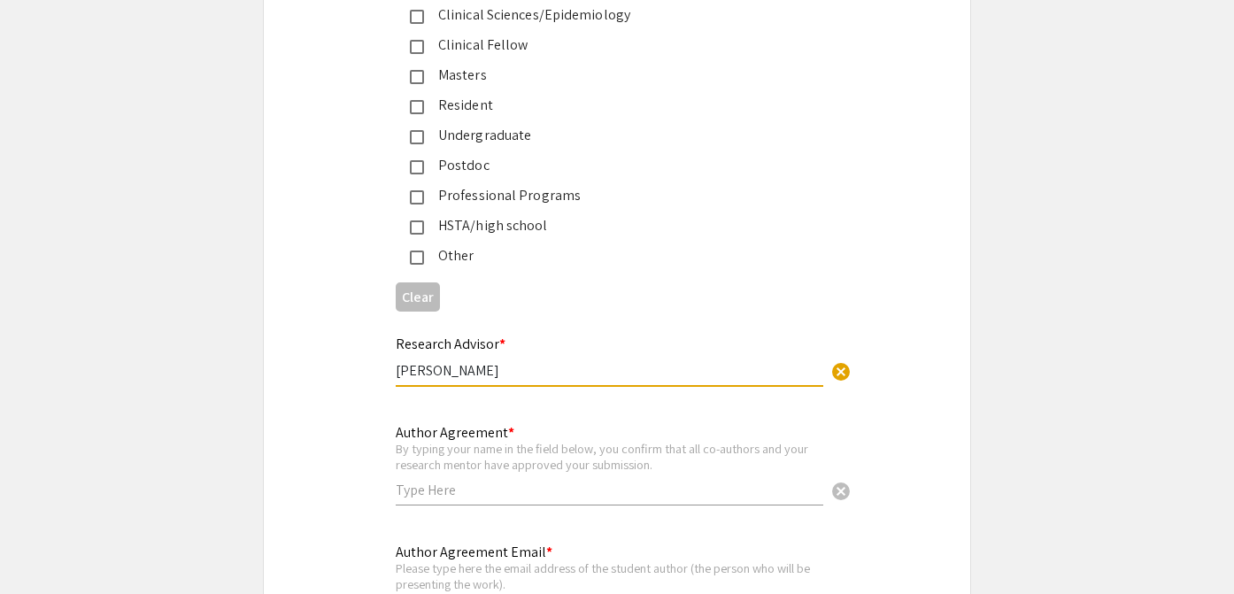
type input "Ranjita Misra"
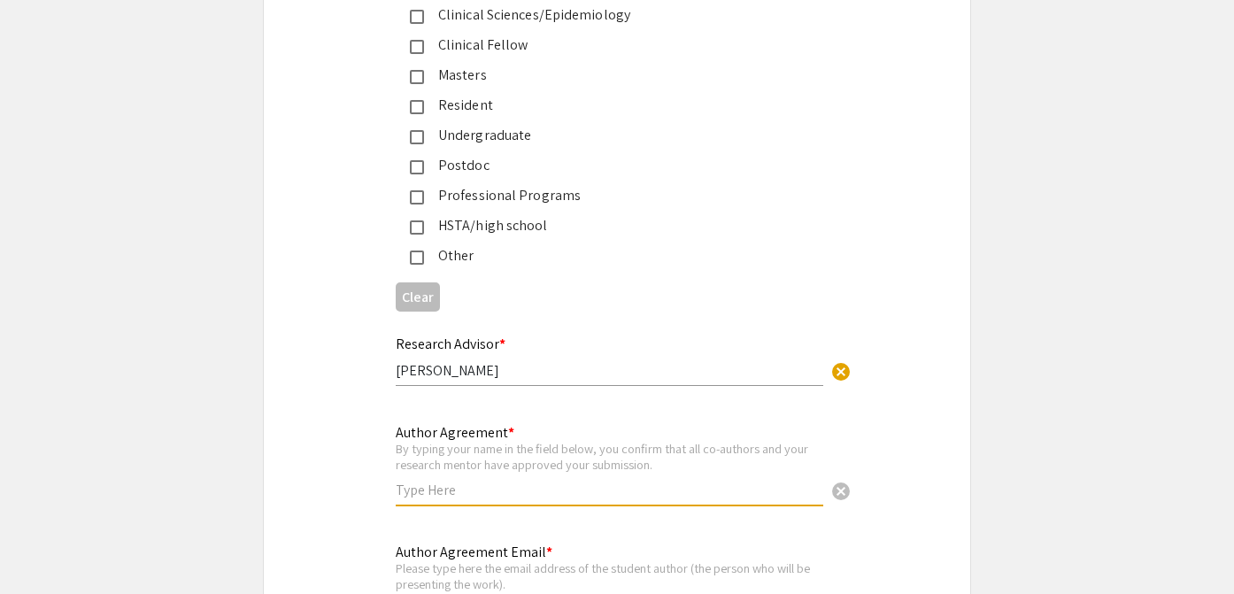
click at [433, 481] on input "text" at bounding box center [609, 490] width 427 height 19
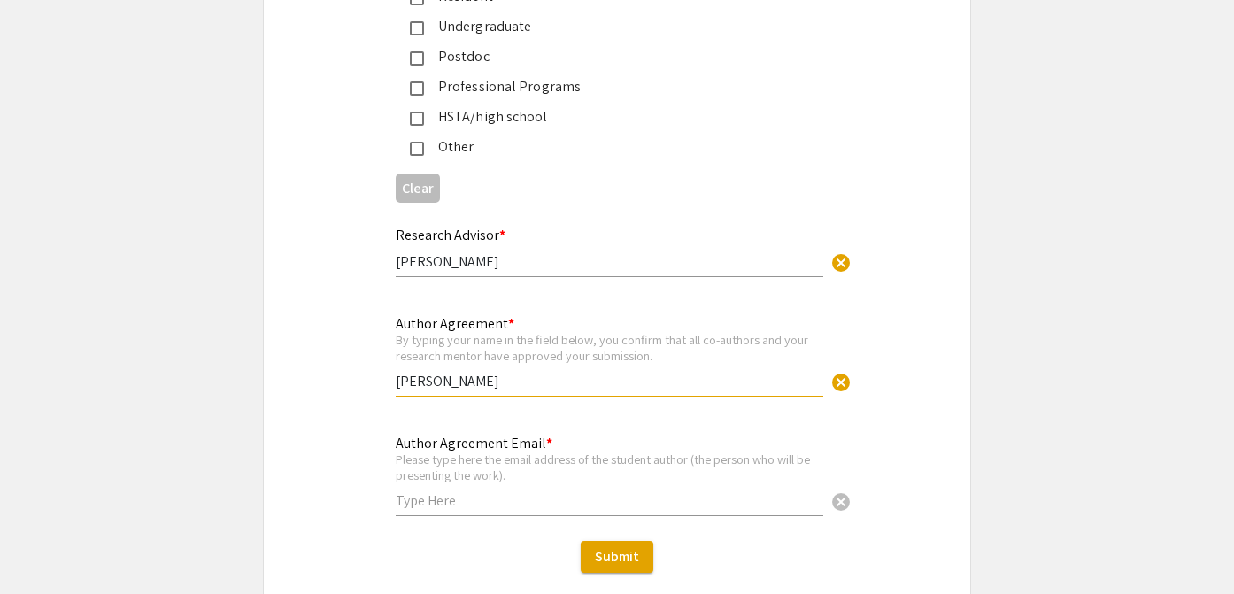
scroll to position [4365, 0]
type input "Renee McGinnis"
click at [483, 491] on input "text" at bounding box center [609, 499] width 427 height 19
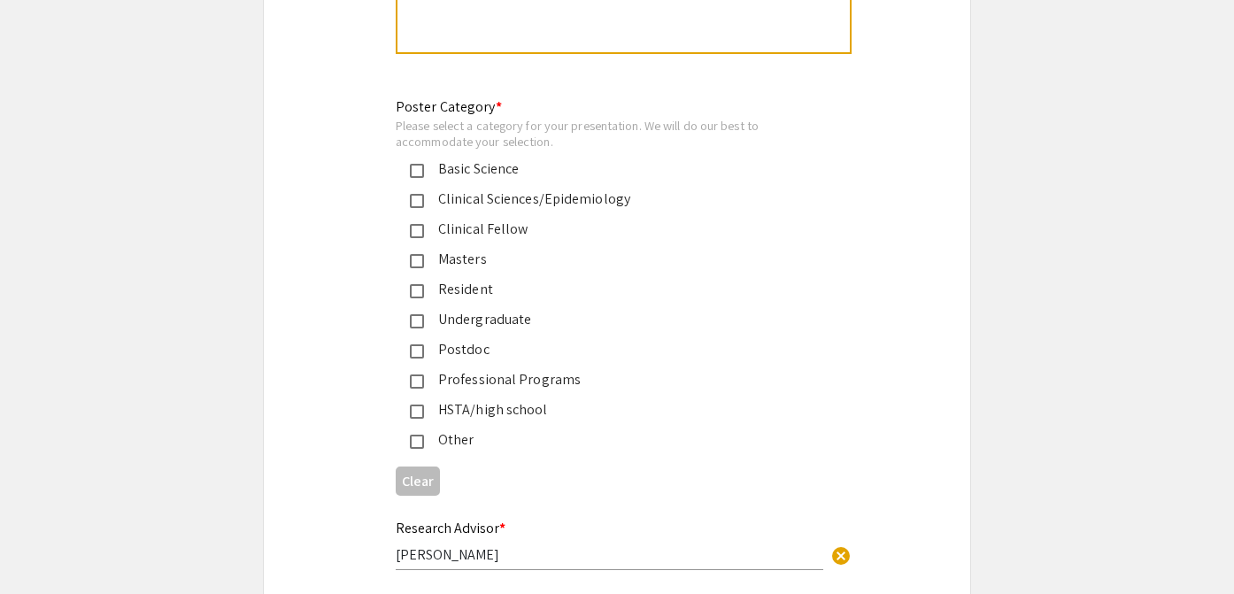
scroll to position [4070, 0]
type input "[EMAIL_ADDRESS][DOMAIN_NAME]"
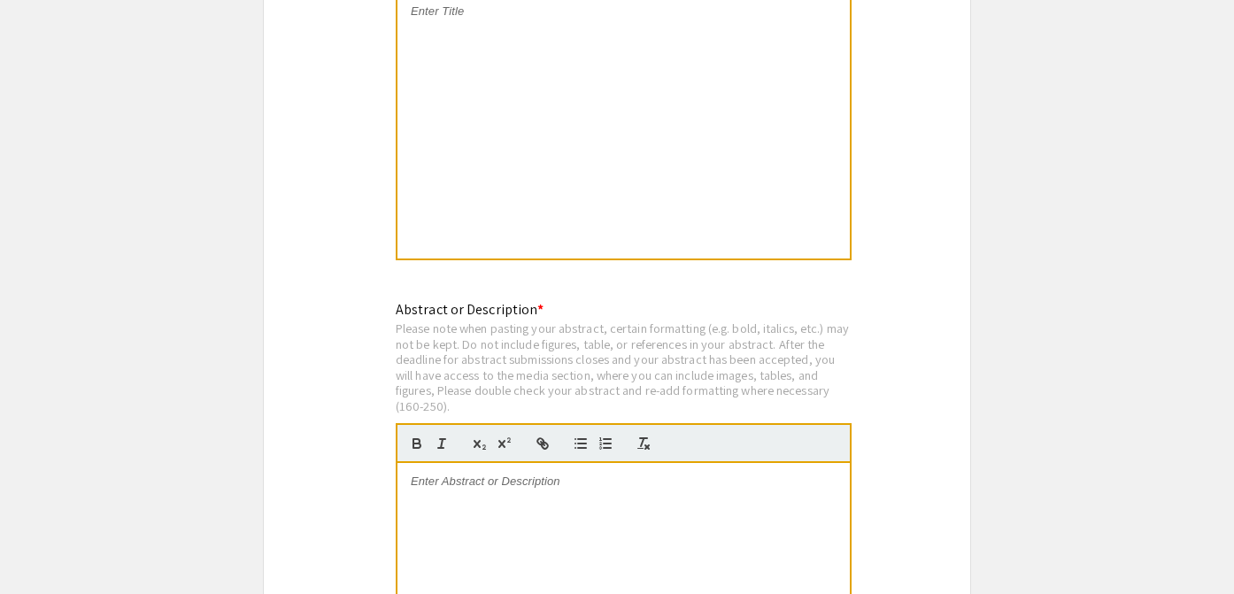
scroll to position [3033, 0]
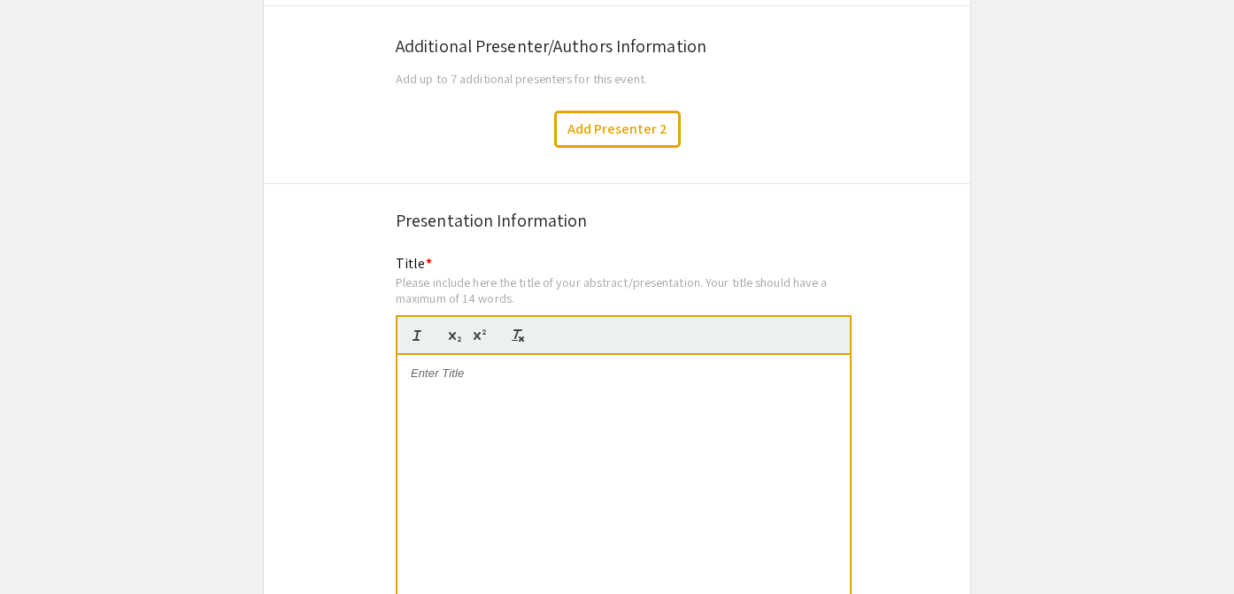
click at [483, 366] on p at bounding box center [624, 374] width 426 height 16
click at [673, 366] on p "The Association between Stress and Sleep Quality in Physical Therapy Student" at bounding box center [624, 374] width 426 height 16
click at [738, 366] on p "The Association between Stress and Sleep in Physical Therapy Student" at bounding box center [624, 374] width 426 height 16
click at [763, 366] on p "The Association between Stress and Sleep in Graduate Student" at bounding box center [624, 374] width 426 height 16
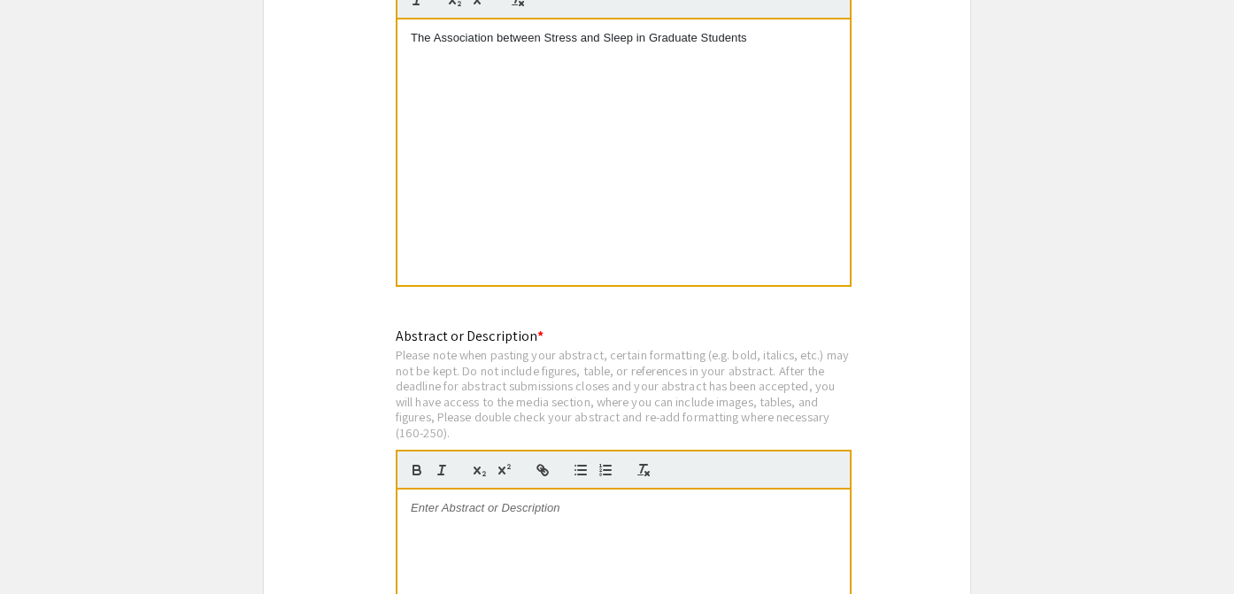
scroll to position [3416, 0]
